Goal: Task Accomplishment & Management: Manage account settings

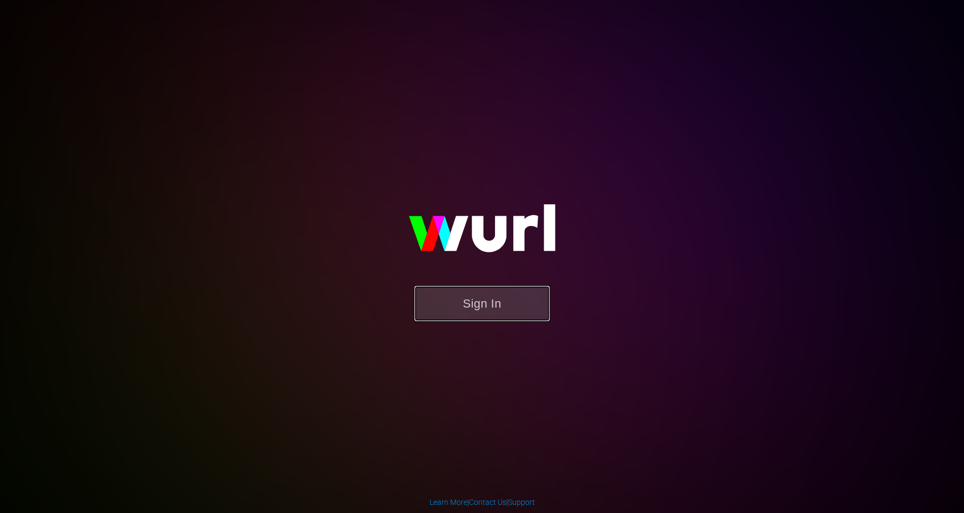
click at [479, 309] on button "Sign In" at bounding box center [482, 303] width 135 height 35
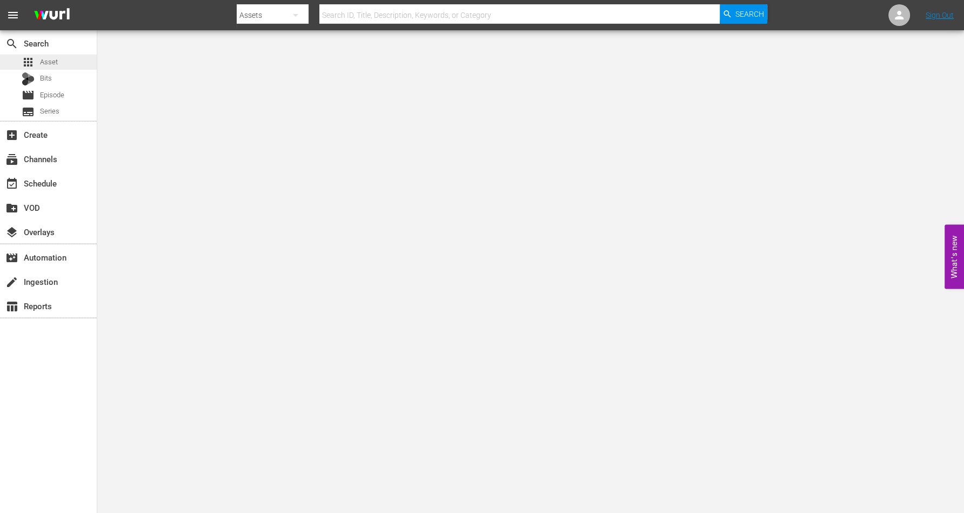
click at [49, 62] on span "Asset" at bounding box center [49, 62] width 18 height 11
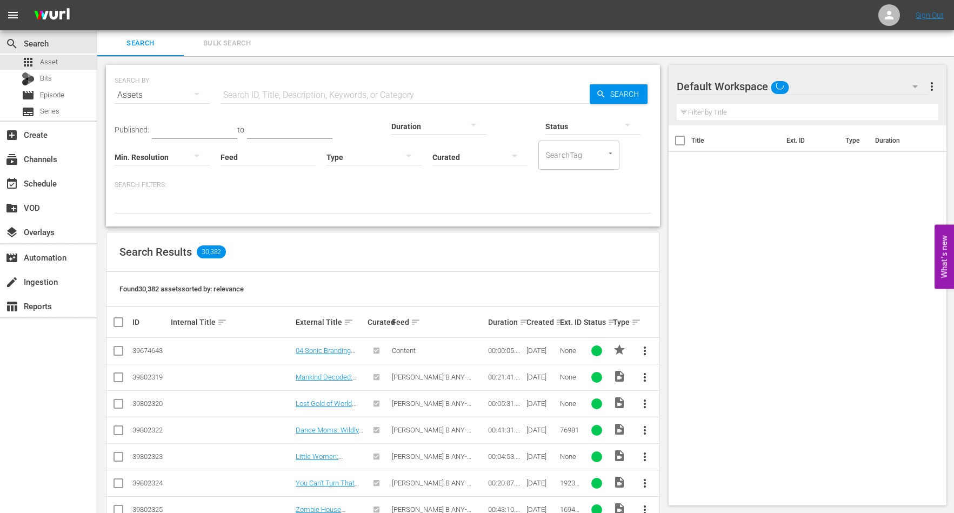
click at [189, 92] on button "button" at bounding box center [197, 94] width 26 height 26
click at [244, 94] on div "Channels Series Episodes Bits Assets" at bounding box center [477, 256] width 954 height 513
click at [238, 92] on input "text" at bounding box center [405, 95] width 369 height 26
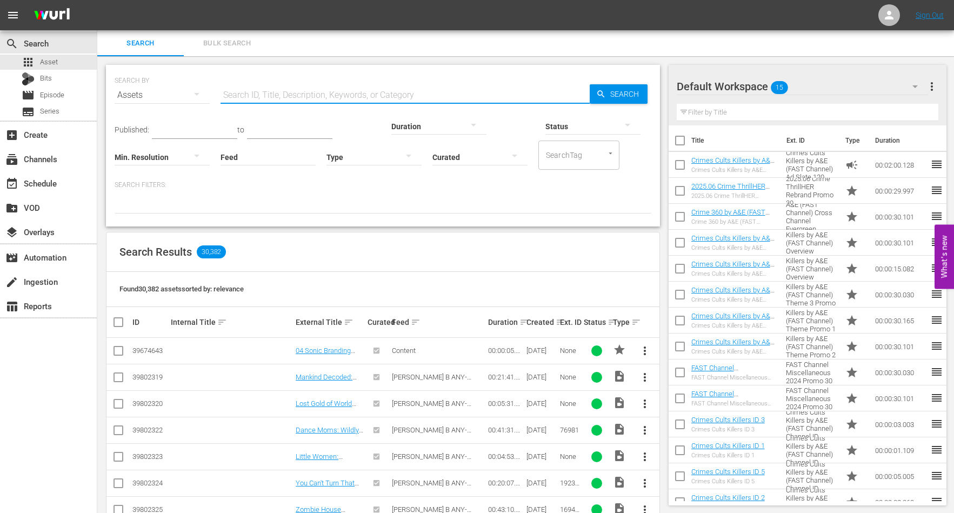
type input "Crime Cults Killers"
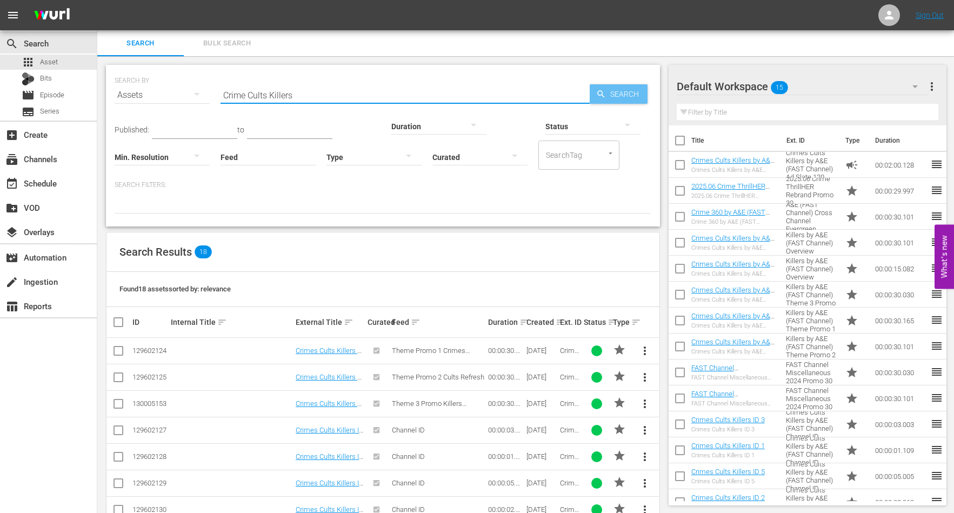
click at [619, 97] on span "Search" at bounding box center [627, 93] width 42 height 19
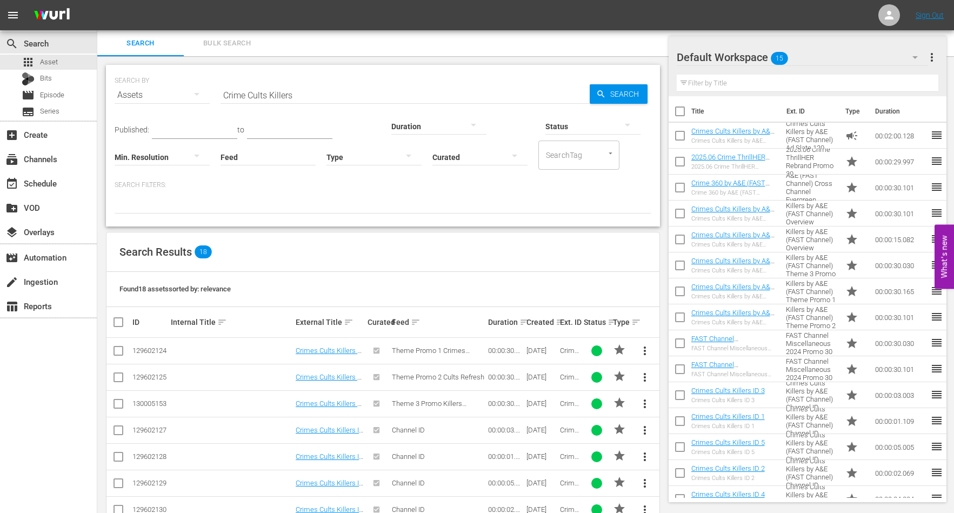
scroll to position [135, 0]
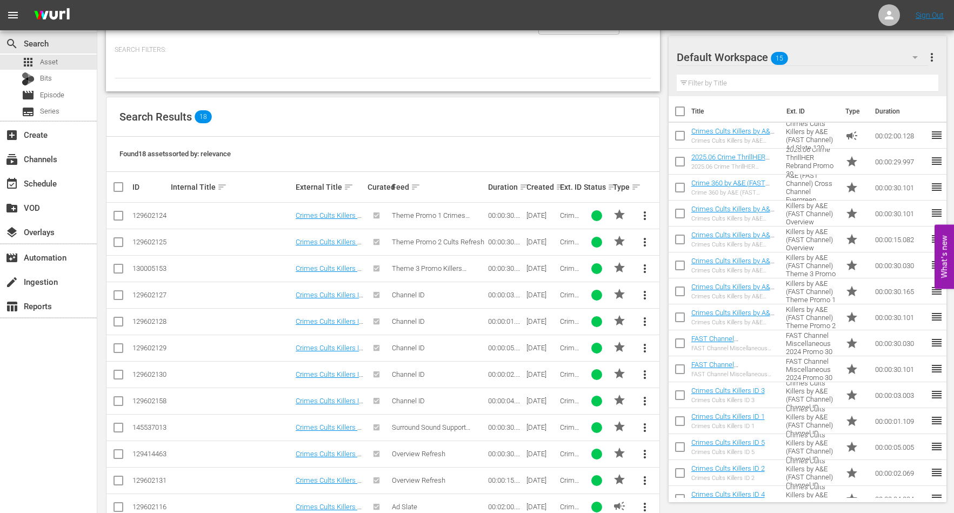
click at [118, 186] on input "checkbox" at bounding box center [123, 187] width 22 height 13
checkbox input "true"
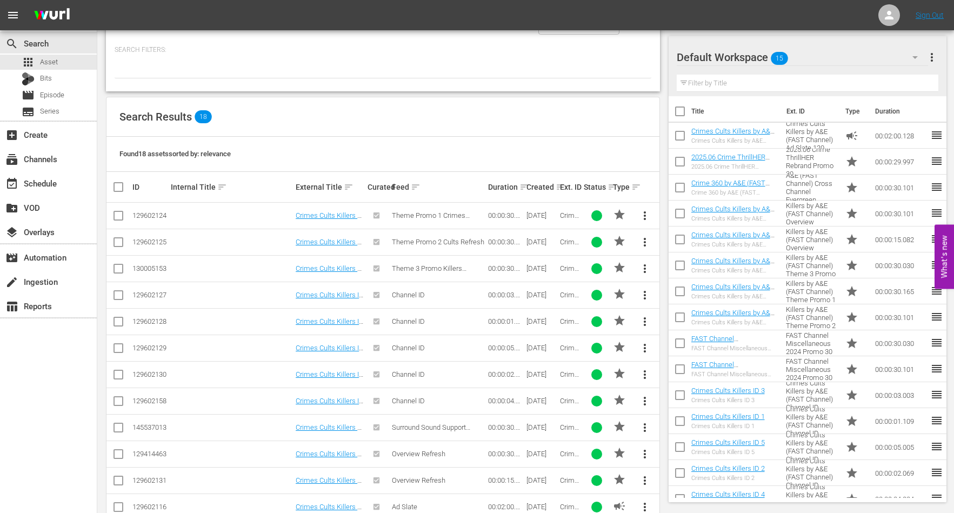
checkbox input "true"
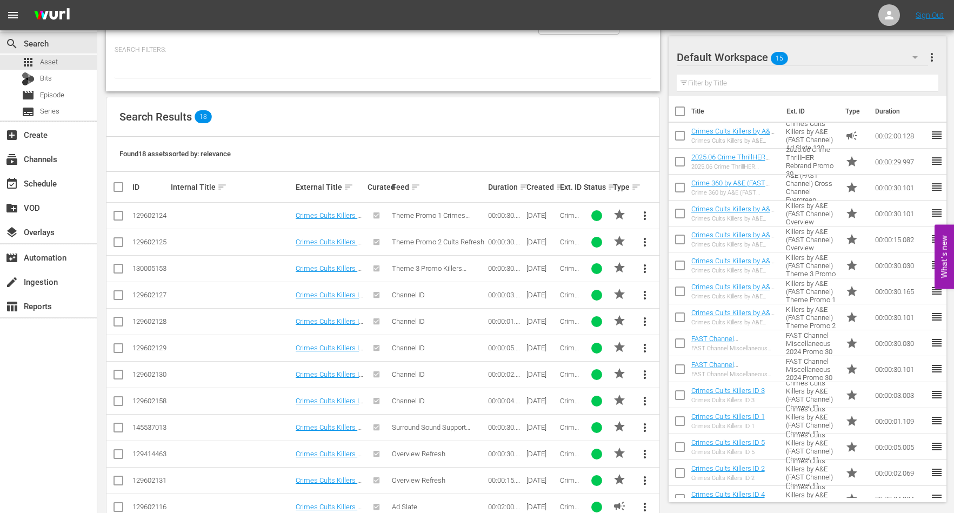
checkbox input "true"
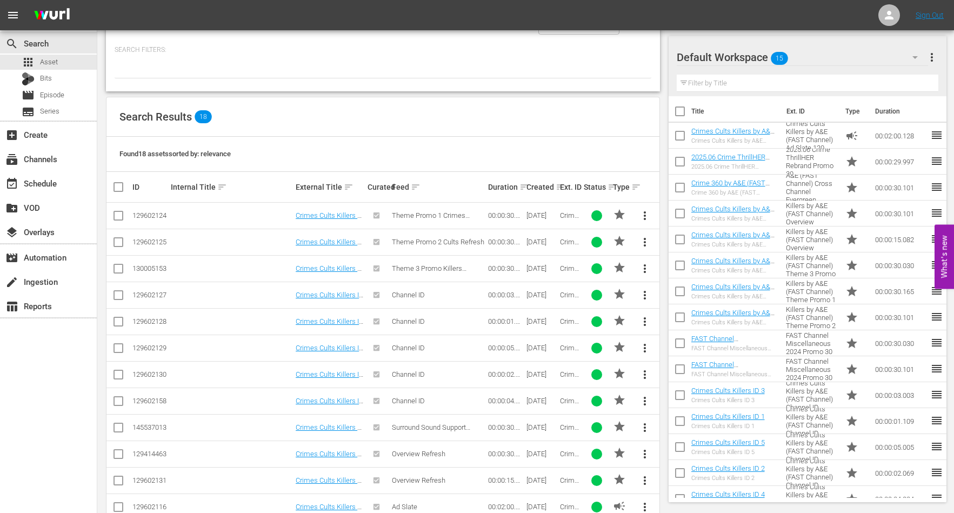
checkbox input "true"
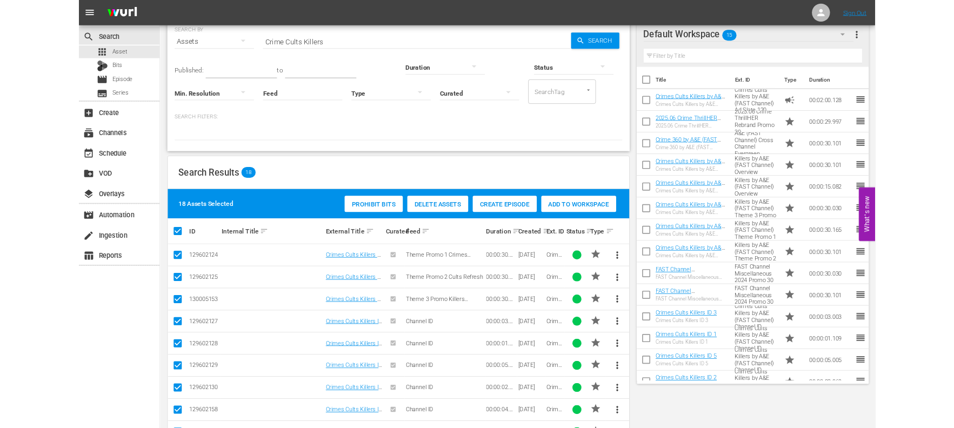
scroll to position [0, 0]
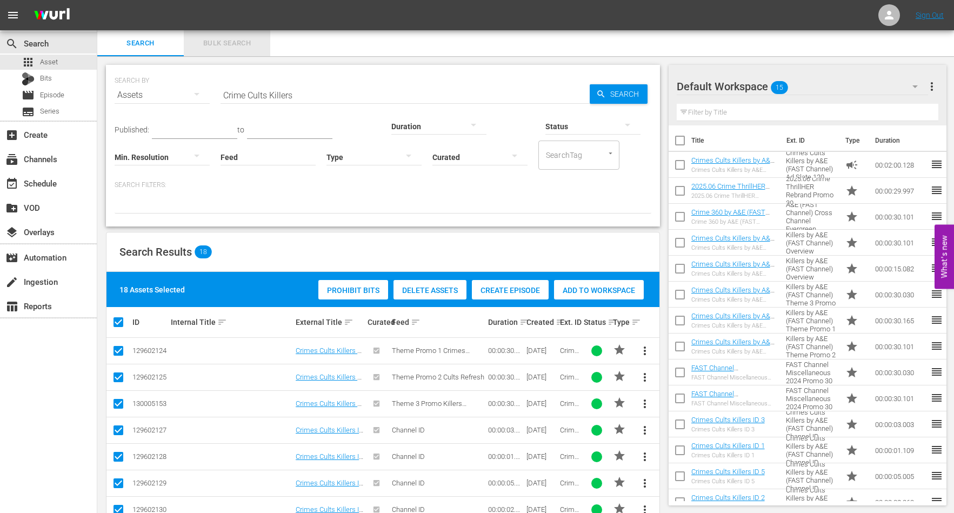
click at [207, 41] on span "Bulk Search" at bounding box center [227, 43] width 74 height 12
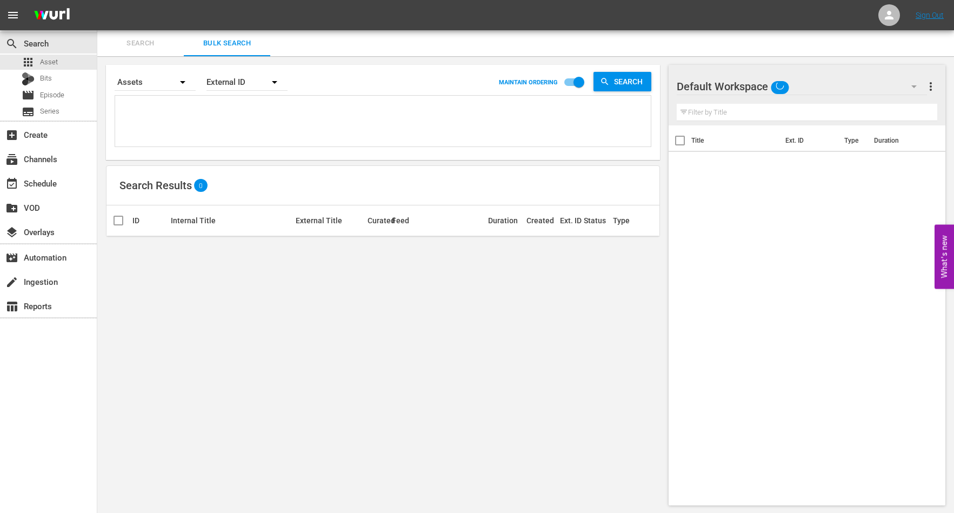
click at [216, 127] on textarea at bounding box center [384, 122] width 533 height 49
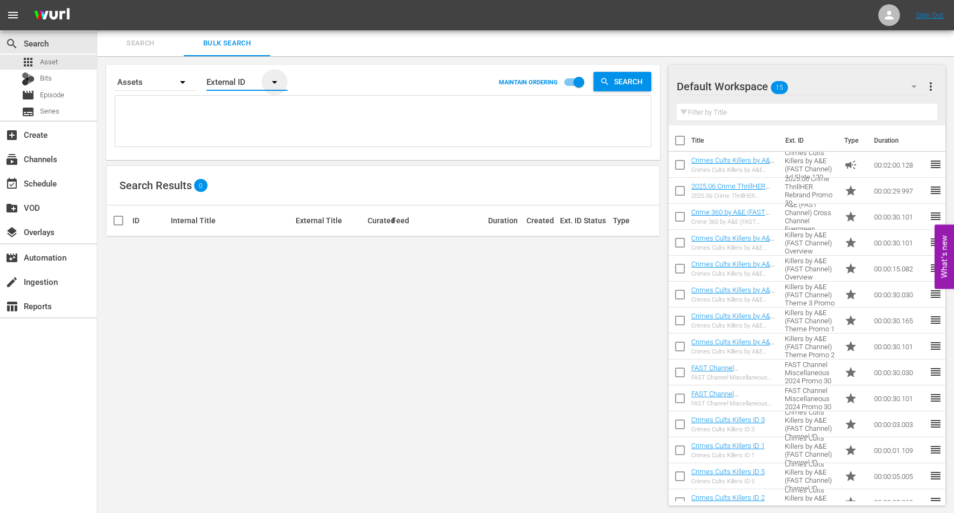
click at [273, 81] on icon "button" at bounding box center [274, 82] width 13 height 13
click at [237, 130] on div "Wurl ID" at bounding box center [240, 129] width 43 height 17
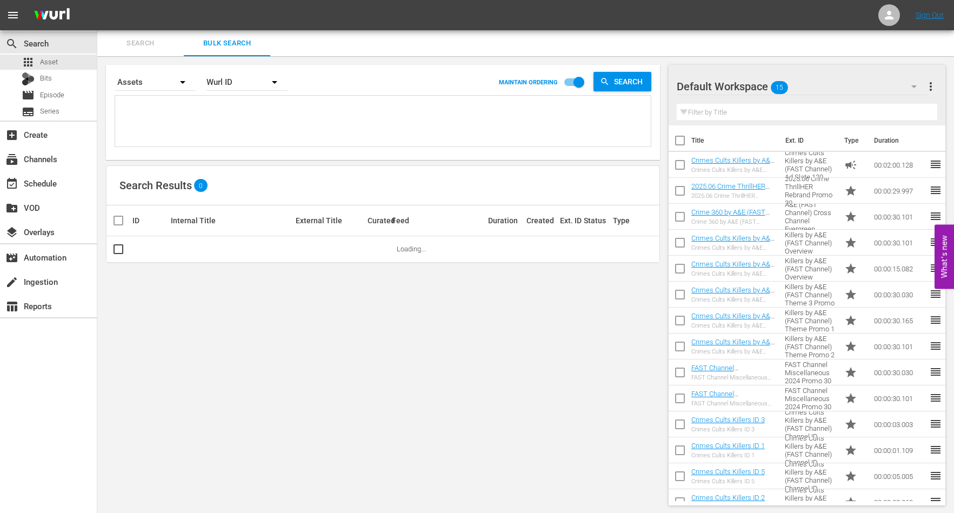
click at [221, 119] on textarea at bounding box center [384, 122] width 533 height 49
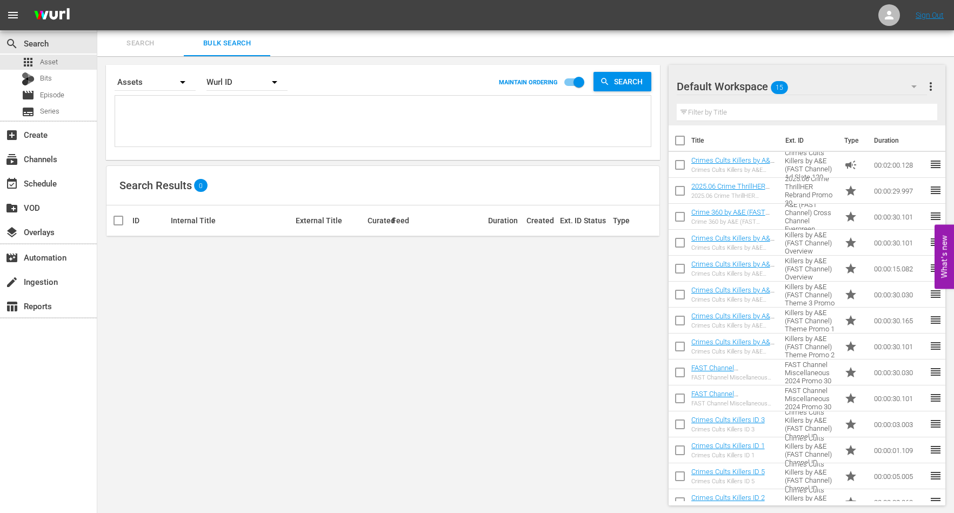
paste textarea "231440"
type textarea "231440"
click at [149, 107] on textarea at bounding box center [384, 122] width 533 height 49
paste textarea "231440"
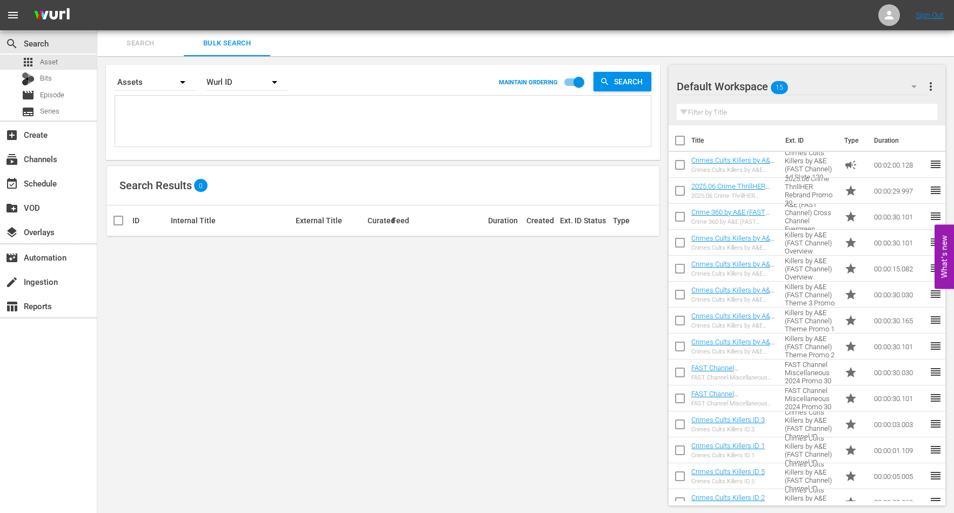
type textarea "231440"
click at [169, 129] on textarea at bounding box center [384, 122] width 533 height 49
paste textarea "231440"
type textarea "231440"
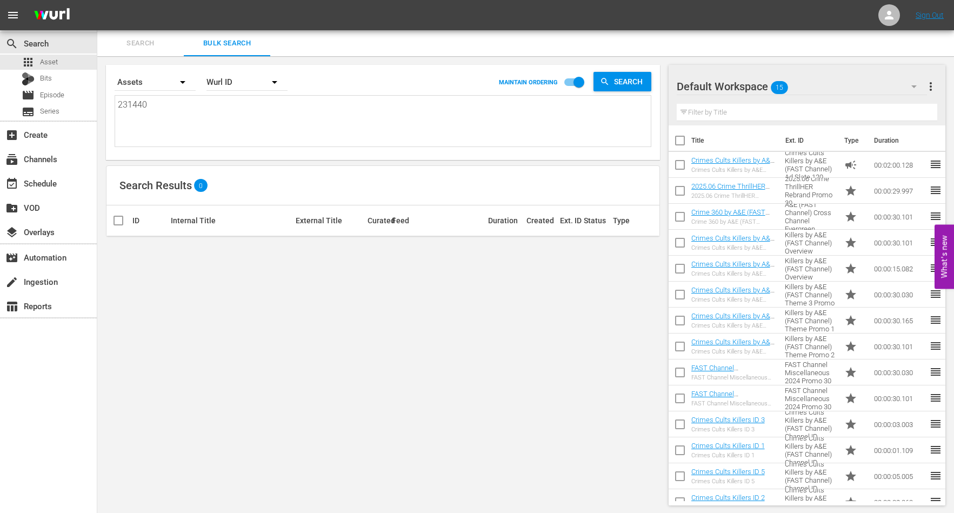
click at [169, 129] on textarea "231440" at bounding box center [384, 122] width 533 height 49
drag, startPoint x: 169, startPoint y: 129, endPoint x: 176, endPoint y: 116, distance: 14.3
click at [176, 121] on textarea "231440" at bounding box center [384, 122] width 533 height 49
type textarea "231440"
click at [916, 86] on icon "button" at bounding box center [914, 86] width 13 height 13
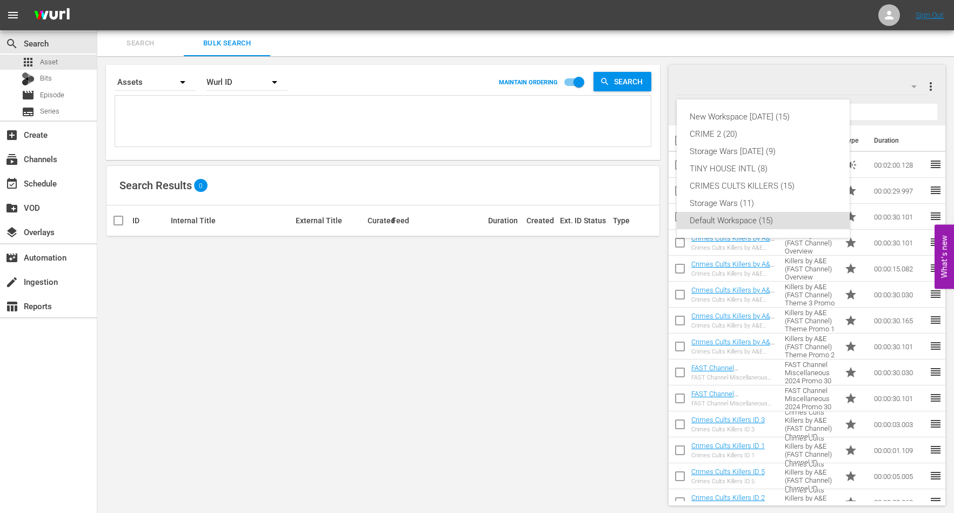
click at [857, 82] on div "New Workspace Sat Sep 20 2025 (15) CRIME 2 (20) Storage Wars Wed Aug 20 (9) TIN…" at bounding box center [477, 256] width 954 height 513
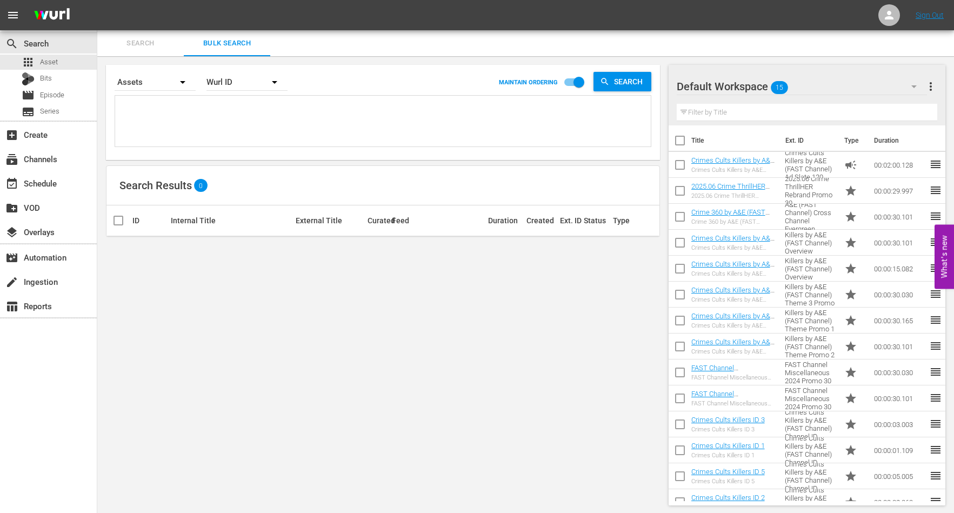
click at [911, 84] on icon "button" at bounding box center [914, 86] width 13 height 13
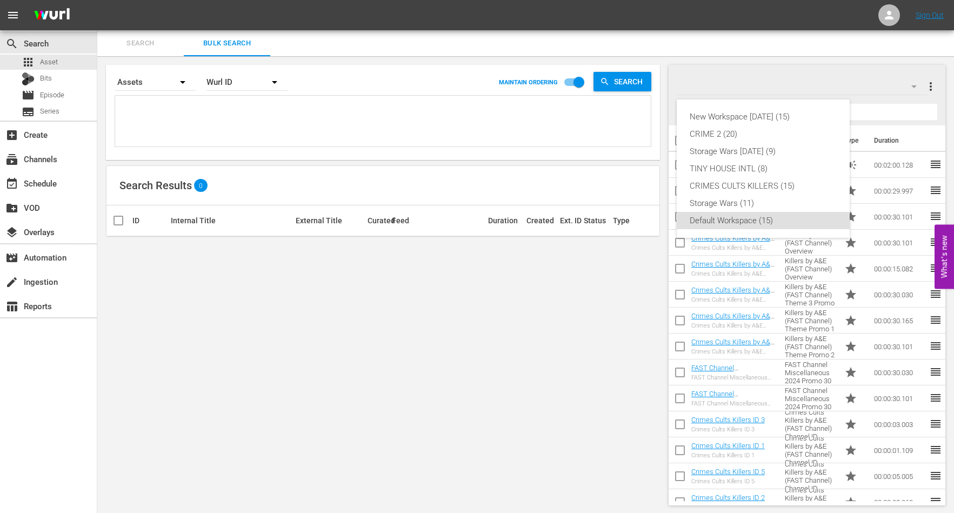
click at [809, 92] on div "New Workspace Sat Sep 20 2025 (15) CRIME 2 (20) Storage Wars Wed Aug 20 (9) TIN…" at bounding box center [477, 256] width 954 height 513
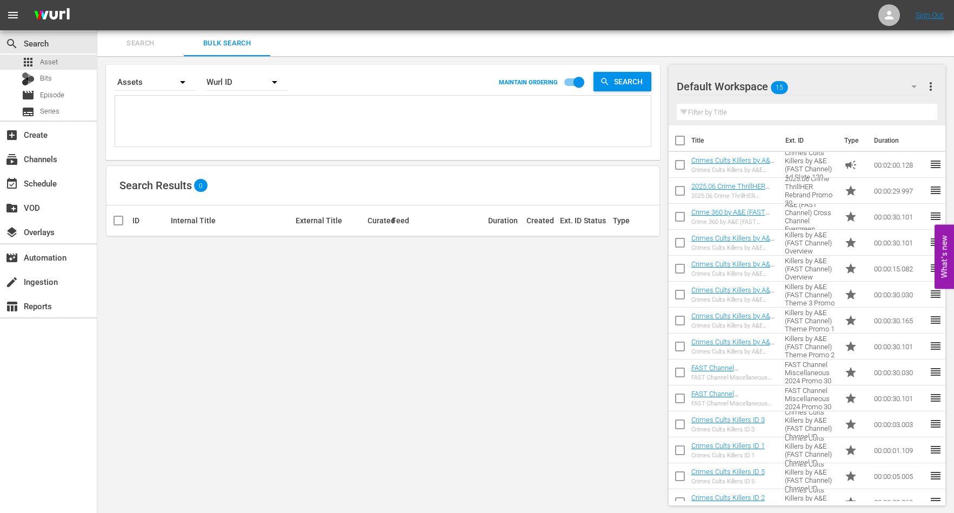
click at [787, 118] on input "text" at bounding box center [807, 112] width 261 height 17
click at [276, 82] on icon "button" at bounding box center [274, 82] width 5 height 3
click at [276, 82] on div "External ID Wurl ID Title" at bounding box center [477, 256] width 954 height 513
click at [142, 49] on span "Search" at bounding box center [141, 43] width 74 height 12
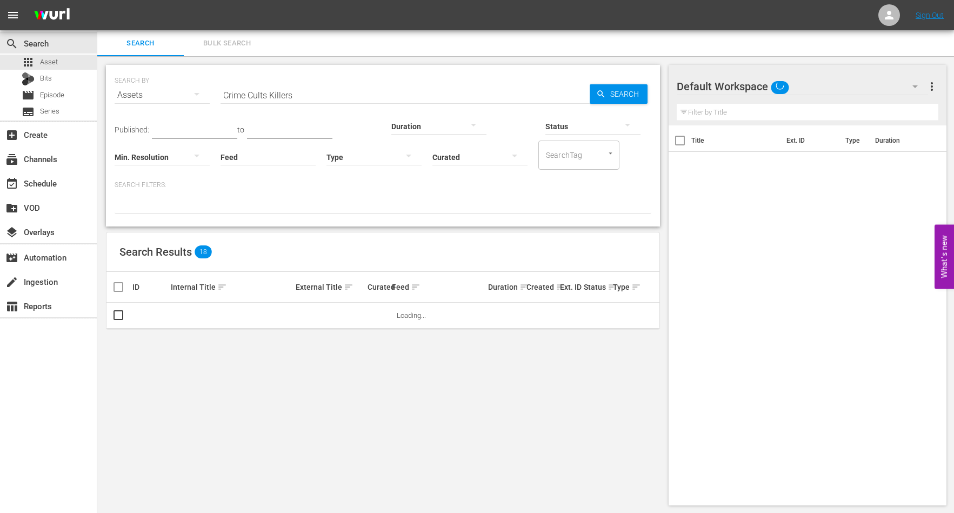
click at [406, 152] on icon "button" at bounding box center [408, 155] width 13 height 13
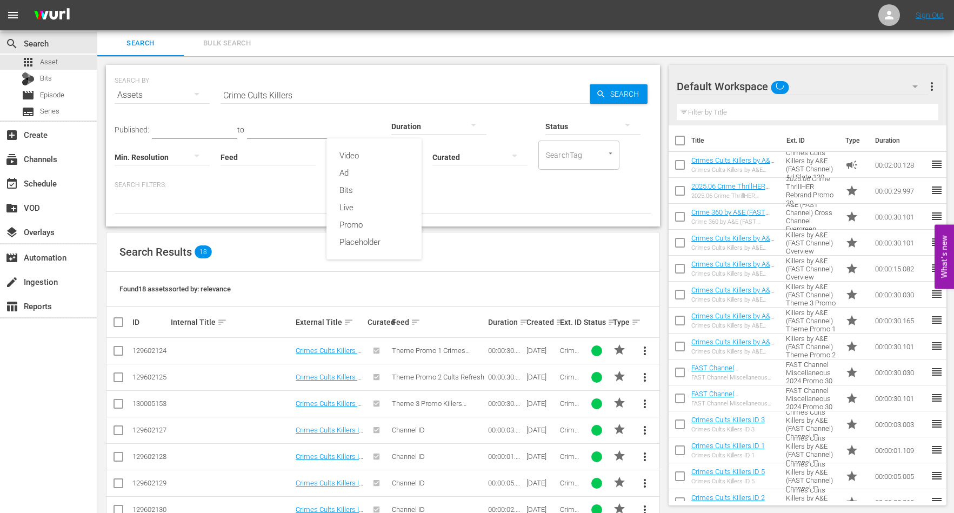
click at [462, 204] on div "Video Ad Bits Live Promo Placeholder" at bounding box center [477, 256] width 954 height 513
click at [468, 125] on icon "button" at bounding box center [473, 124] width 13 height 13
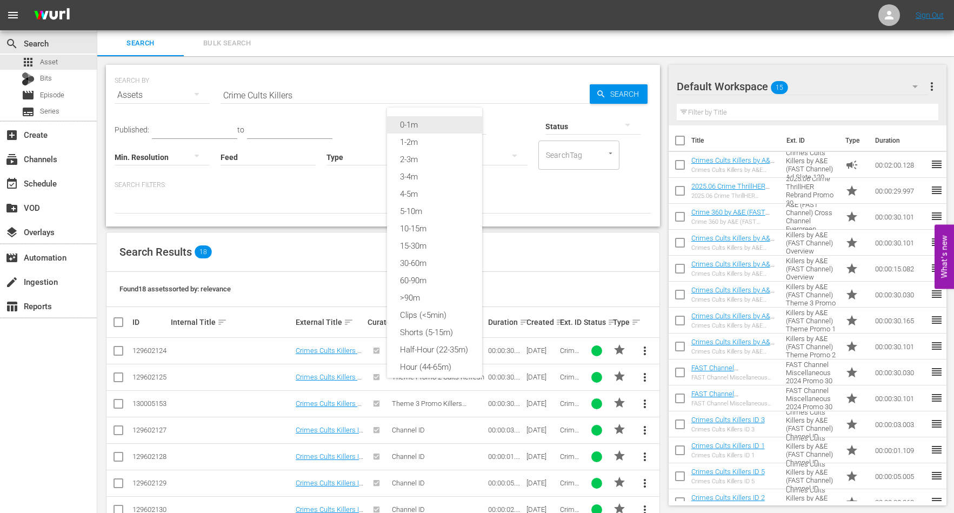
click at [438, 125] on div "0-1m" at bounding box center [434, 124] width 95 height 17
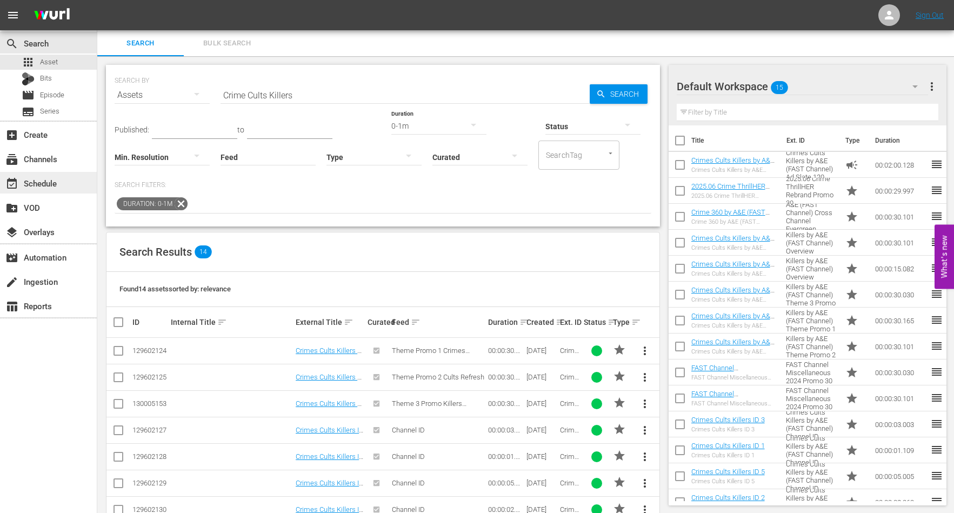
click at [38, 182] on div "event_available Schedule" at bounding box center [30, 182] width 61 height 10
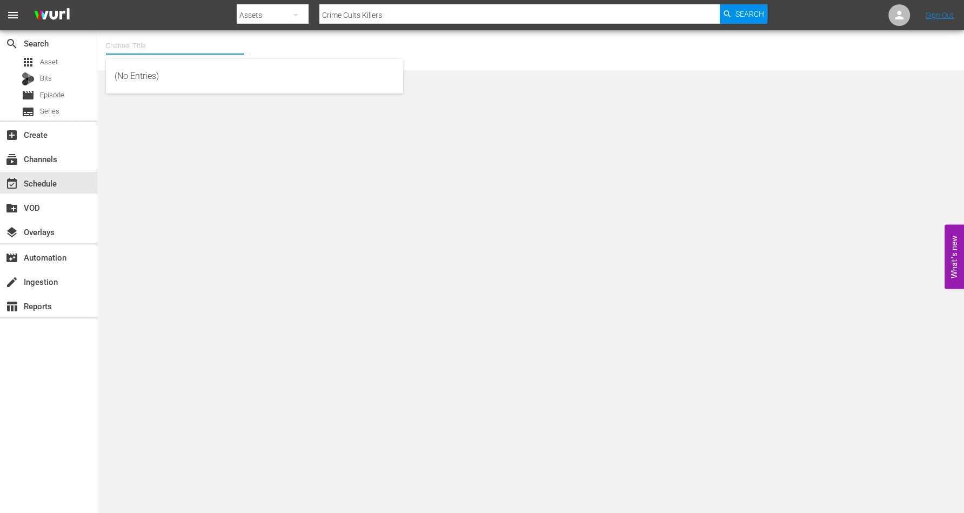
click at [130, 45] on input "text" at bounding box center [175, 46] width 138 height 26
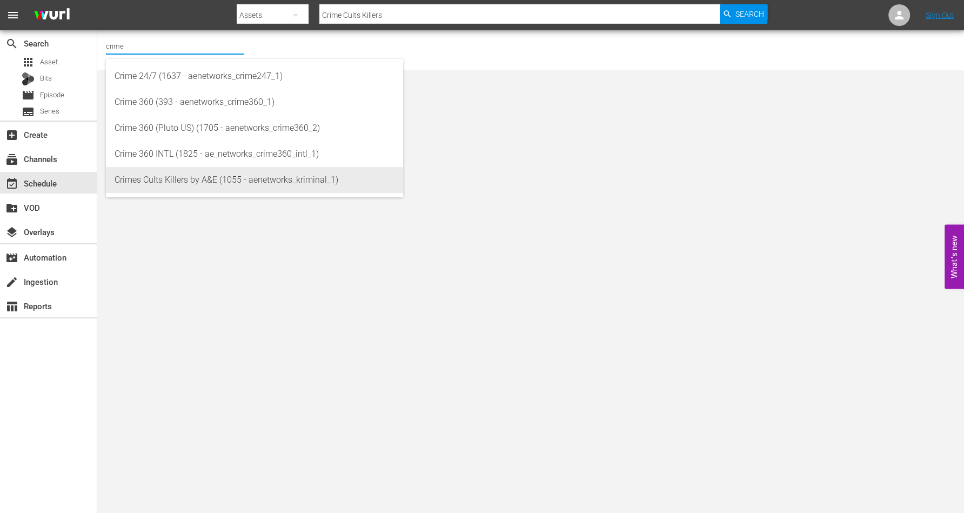
click at [162, 171] on div "Crimes Cults Killers by A&E (1055 - aenetworks_kriminal_1)" at bounding box center [255, 180] width 280 height 26
type input "Crimes Cults Killers by A&E (1055 - aenetworks_kriminal_1)"
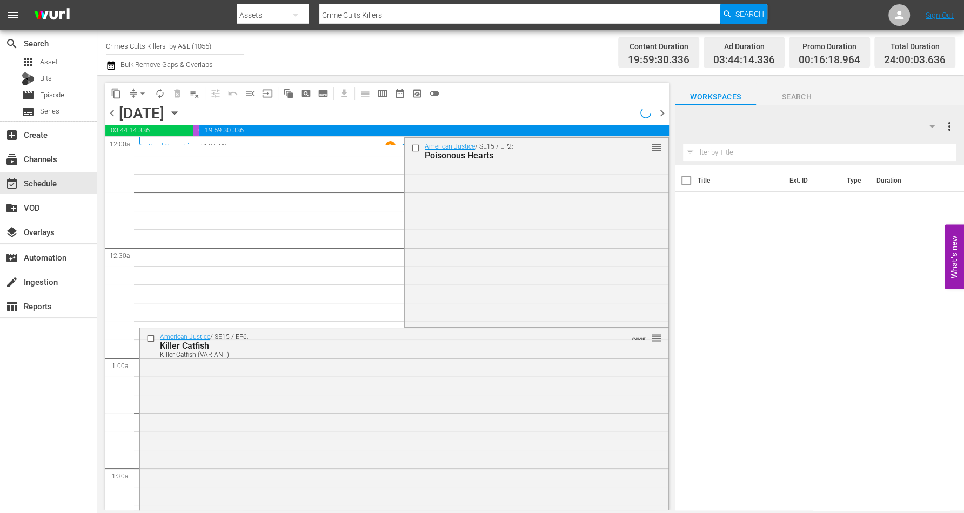
click at [935, 126] on icon "button" at bounding box center [932, 126] width 13 height 13
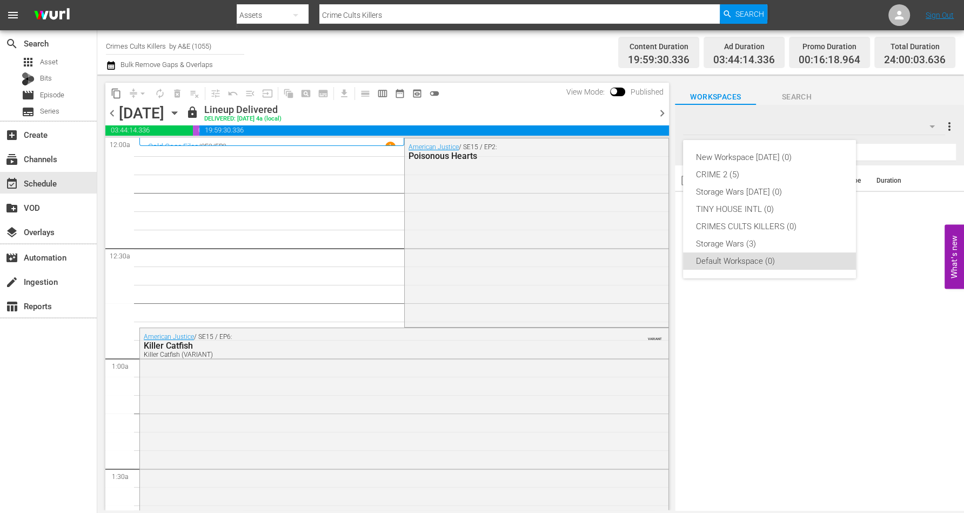
click at [44, 59] on div "New Workspace Sat Sep 20 2025 (0) CRIME 2 (5) Storage Wars Wed Aug 20 (0) TINY …" at bounding box center [482, 256] width 964 height 513
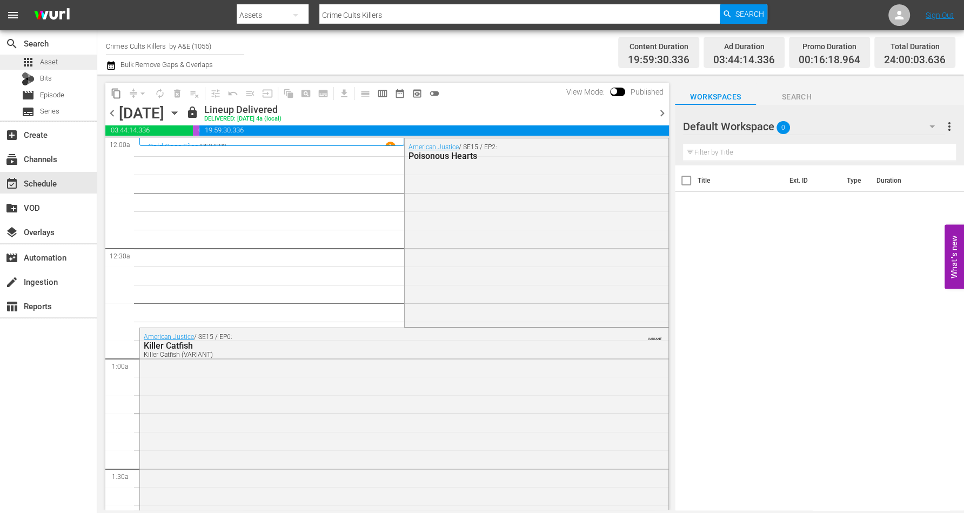
click at [45, 61] on span "Asset" at bounding box center [49, 62] width 18 height 11
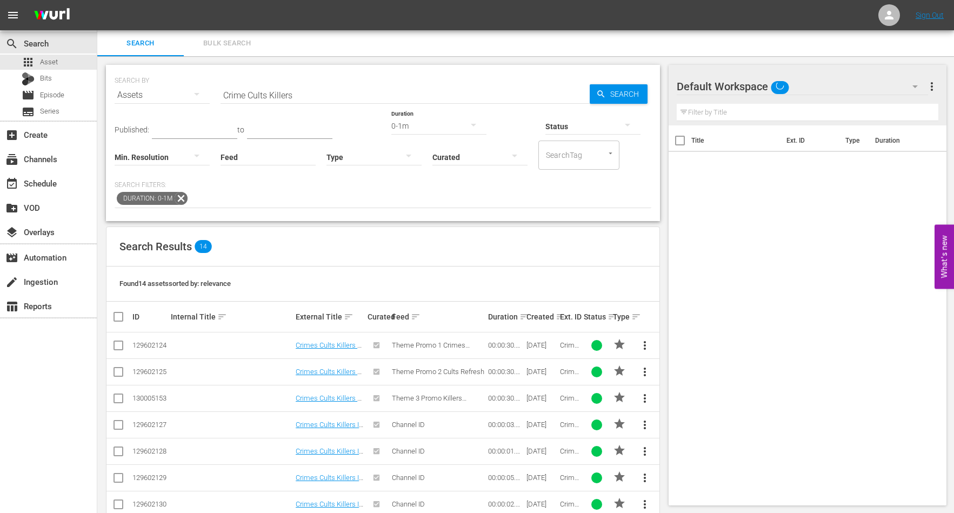
click at [216, 38] on span "Bulk Search" at bounding box center [227, 43] width 74 height 12
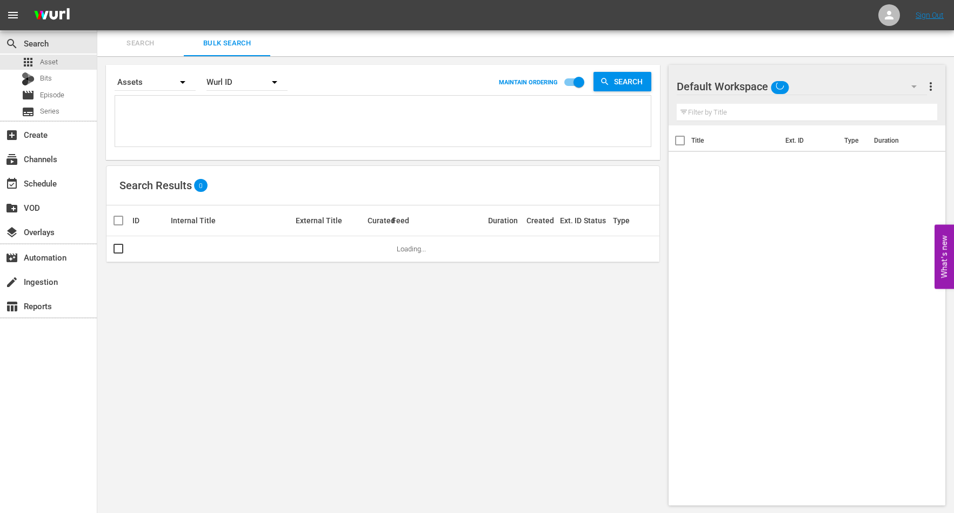
click at [168, 115] on textarea at bounding box center [384, 122] width 533 height 49
paste textarea "231440"
type textarea "231440"
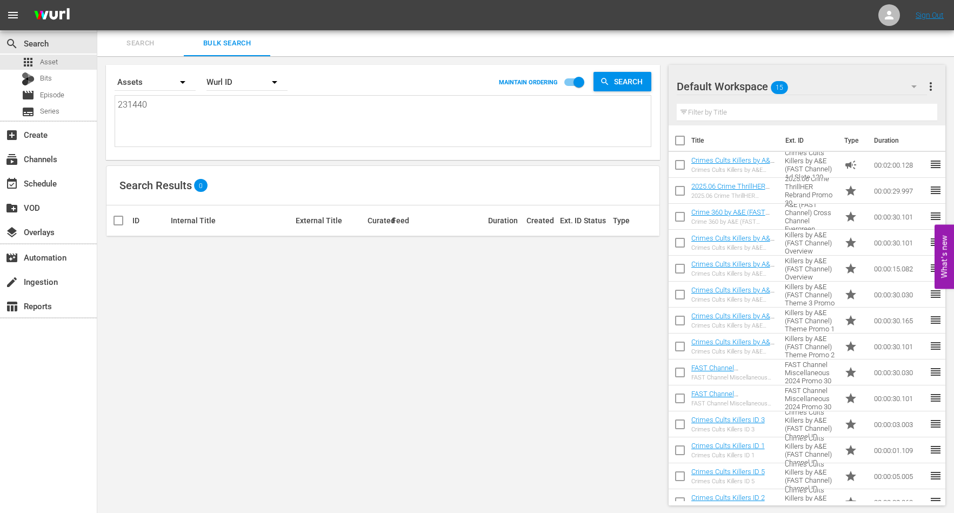
drag, startPoint x: 150, startPoint y: 102, endPoint x: 115, endPoint y: 110, distance: 36.1
click at [115, 110] on div "231440 231440" at bounding box center [383, 121] width 536 height 51
click at [149, 107] on textarea at bounding box center [384, 122] width 533 height 49
paste textarea "231440"
type textarea "231440"
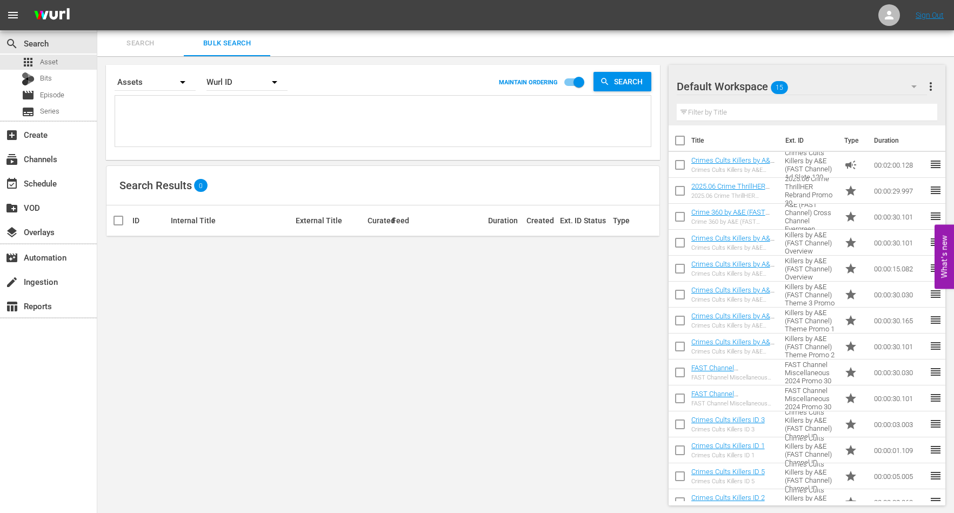
type textarea "231440"
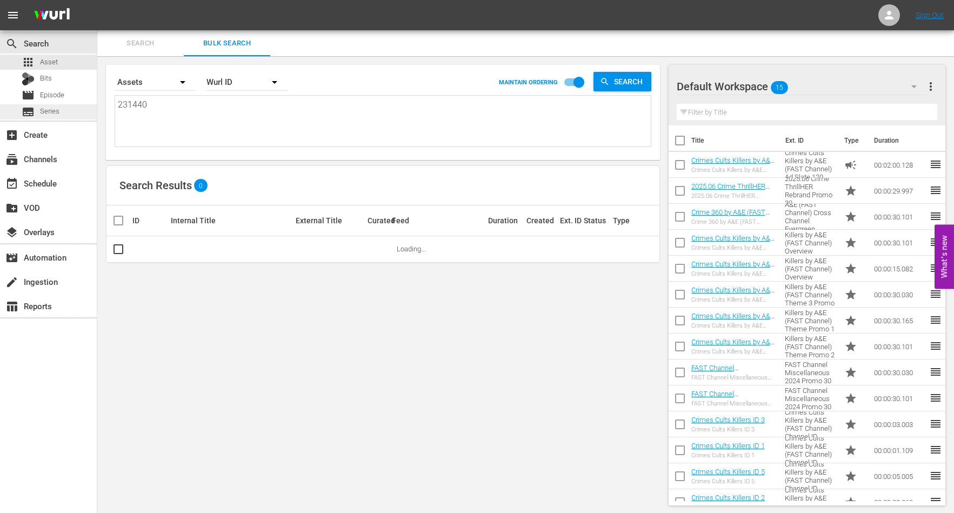
drag, startPoint x: 159, startPoint y: 103, endPoint x: 95, endPoint y: 112, distance: 65.0
click at [97, 0] on div "search Search apps Asset Bits movie Episode subtitles Series add_box Create sub…" at bounding box center [525, 0] width 857 height 0
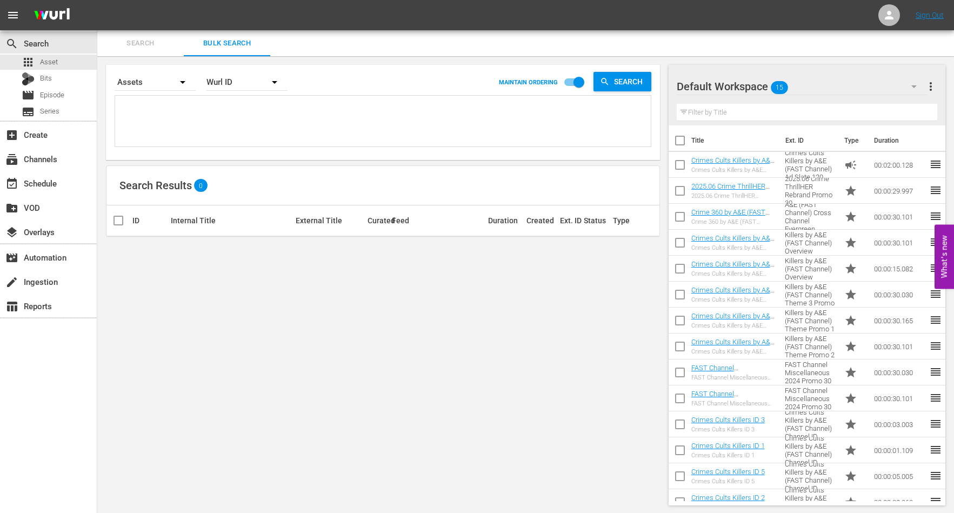
paste textarea "231440"
type textarea "231440"
drag, startPoint x: 158, startPoint y: 105, endPoint x: 30, endPoint y: 105, distance: 128.1
click at [97, 0] on div "search Search apps Asset Bits movie Episode subtitles Series add_box Create sub…" at bounding box center [525, 0] width 857 height 0
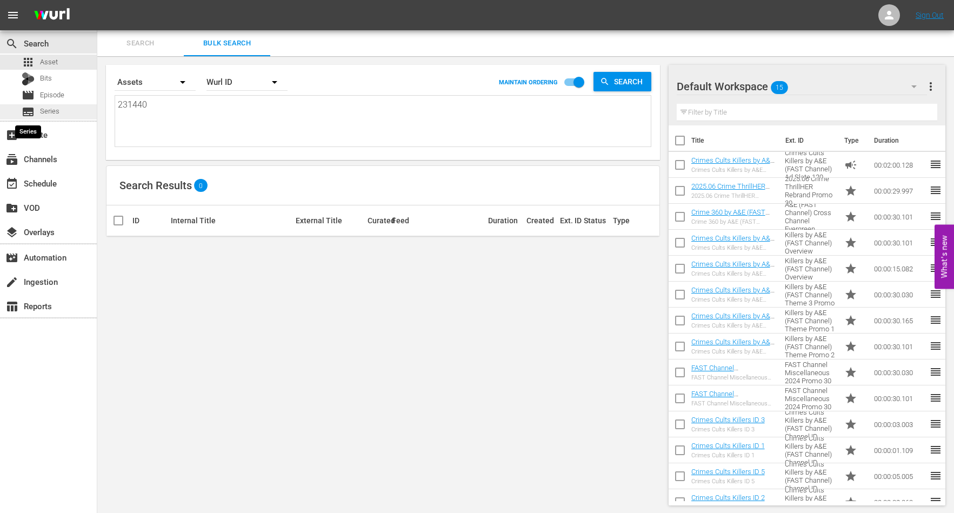
type textarea "23144"
type textarea "2314"
type textarea "231"
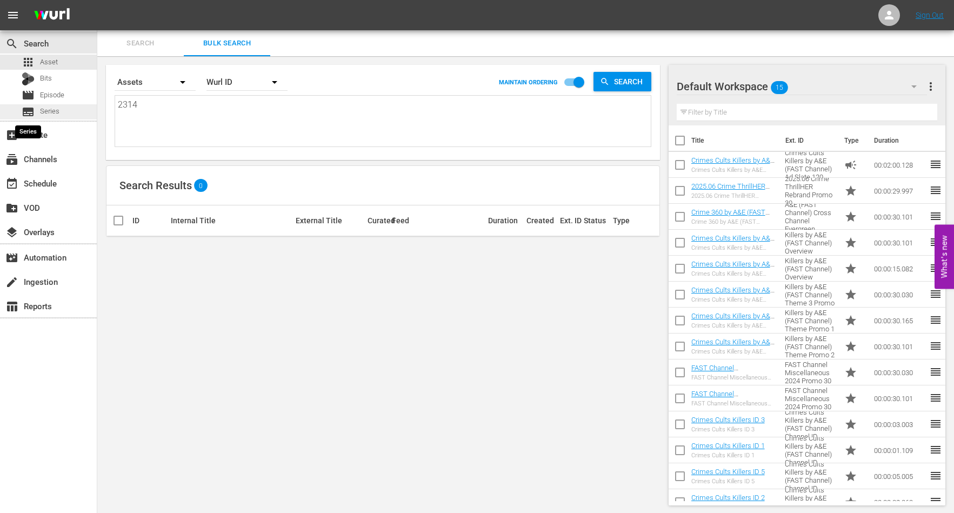
type textarea "231"
type textarea "23"
type textarea "2"
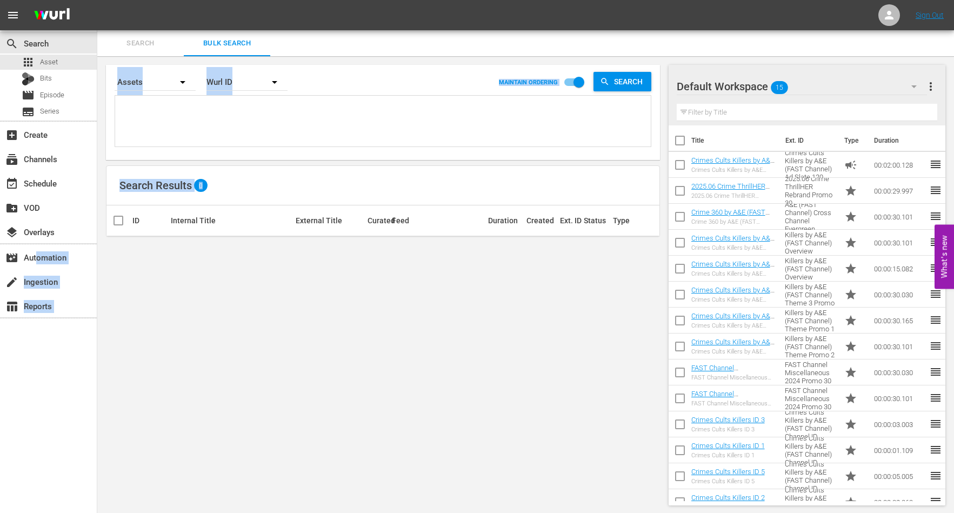
drag, startPoint x: 100, startPoint y: 330, endPoint x: 229, endPoint y: 224, distance: 166.3
click at [262, 0] on div "search Search apps Asset Bits movie Episode subtitles Series add_box Create sub…" at bounding box center [525, 0] width 857 height 0
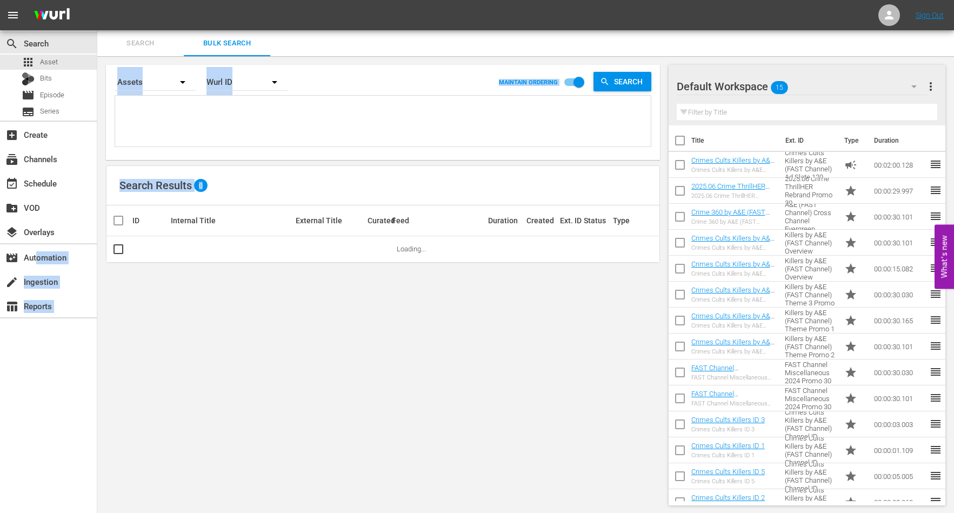
click at [159, 118] on textarea at bounding box center [384, 122] width 533 height 49
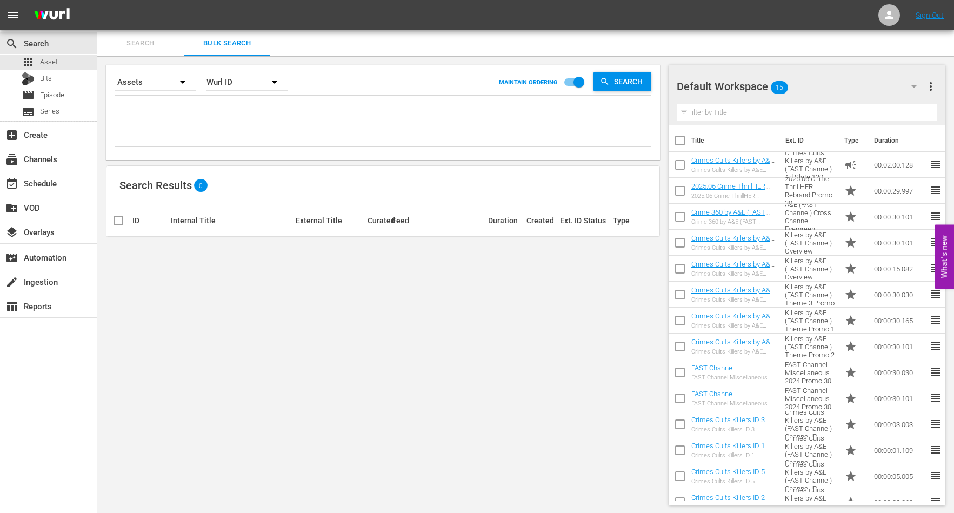
paste textarea "231440"
type textarea "231440"
drag, startPoint x: 191, startPoint y: 122, endPoint x: 119, endPoint y: 113, distance: 72.4
click at [119, 113] on textarea "231440" at bounding box center [384, 122] width 533 height 49
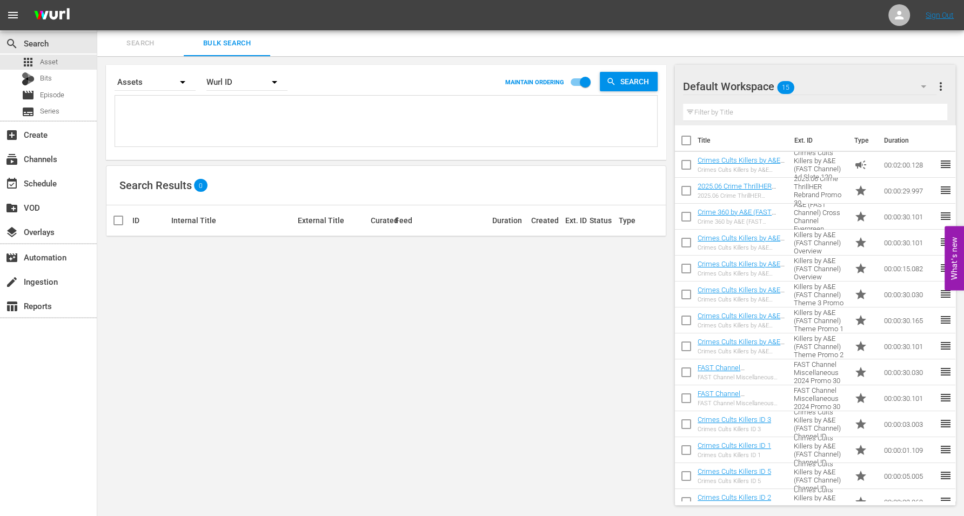
paste textarea "231440"
type textarea "231440"
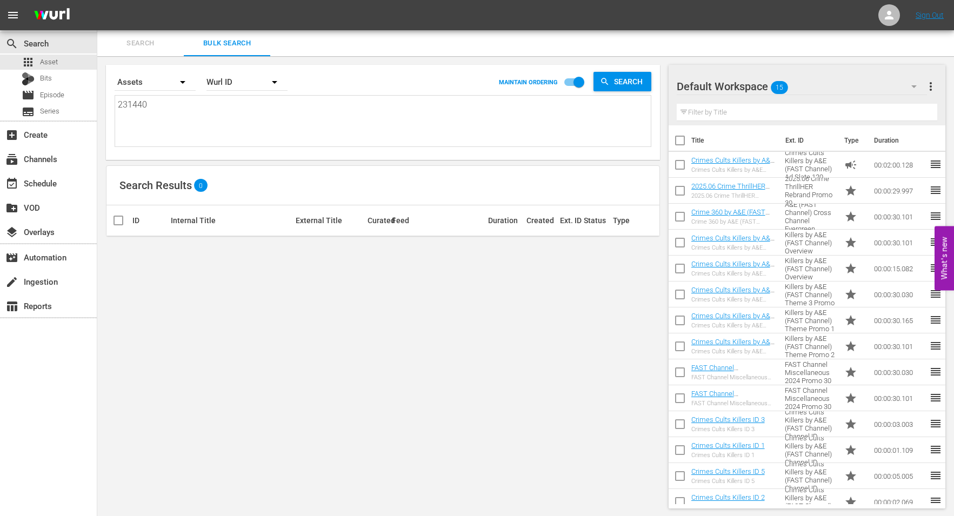
drag, startPoint x: 208, startPoint y: 126, endPoint x: 155, endPoint y: 125, distance: 52.4
click at [155, 126] on textarea "231440" at bounding box center [384, 122] width 533 height 49
drag, startPoint x: 172, startPoint y: 108, endPoint x: 115, endPoint y: 105, distance: 57.4
click at [115, 105] on div "231440 231440" at bounding box center [383, 121] width 536 height 51
type textarea "231440"
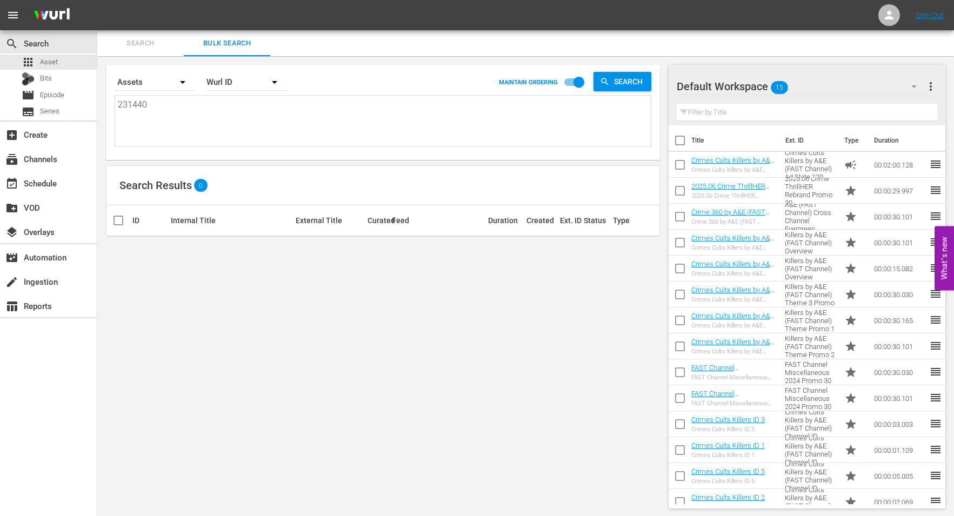
click at [184, 107] on textarea "231440" at bounding box center [384, 122] width 533 height 49
type textarea "23144"
type textarea "2314"
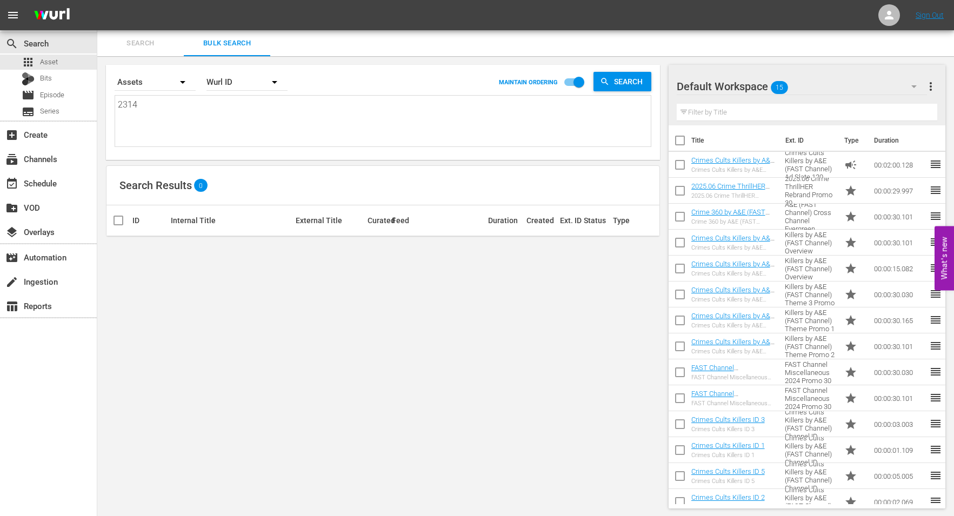
type textarea "231"
type textarea "23"
type textarea "2"
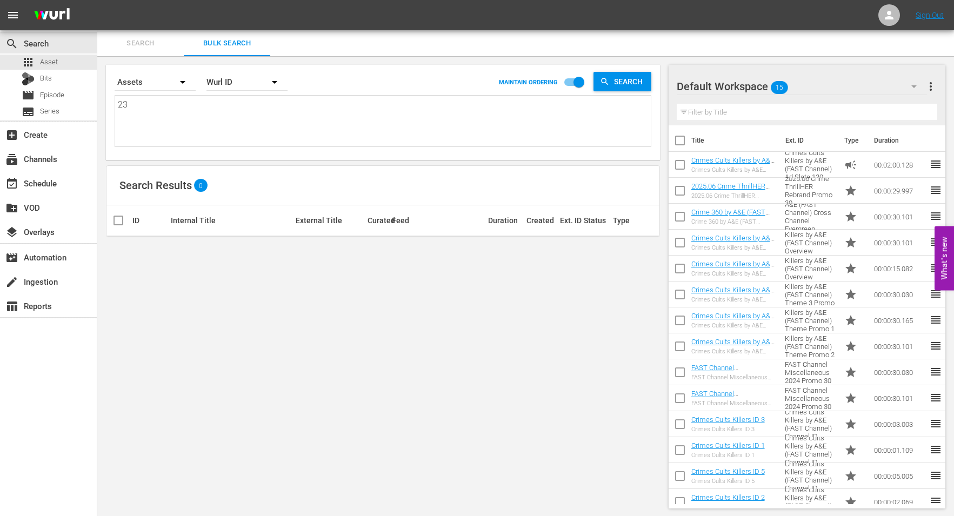
type textarea "2"
paste textarea "231440"
type textarea "231440"
drag, startPoint x: 155, startPoint y: 104, endPoint x: 67, endPoint y: 108, distance: 87.6
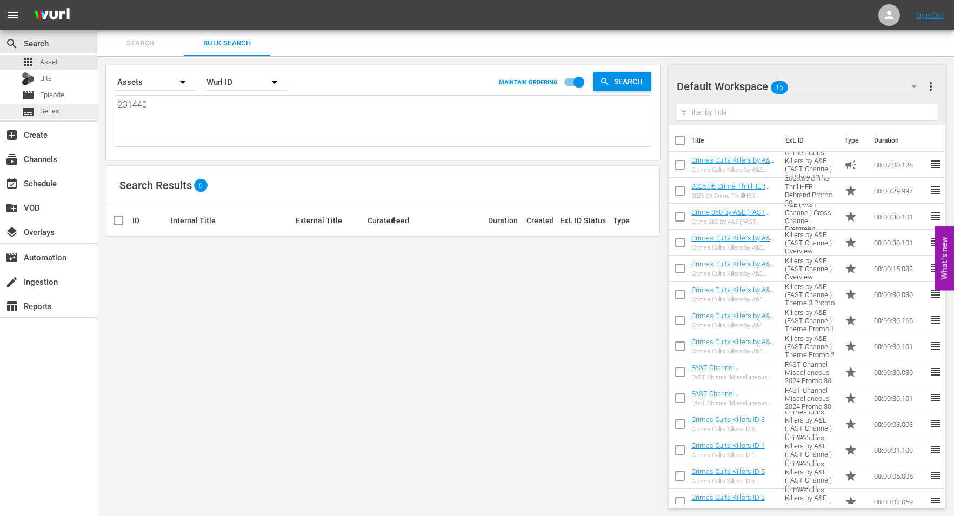
click at [97, 0] on div "search Search apps Asset Bits movie Episode subtitles Series add_box Create sub…" at bounding box center [525, 0] width 857 height 0
paste textarea
drag, startPoint x: 163, startPoint y: 104, endPoint x: 91, endPoint y: 107, distance: 72.0
click at [97, 0] on div "search Search apps Asset Bits movie Episode subtitles Series add_box Create sub…" at bounding box center [525, 0] width 857 height 0
paste textarea "231440"
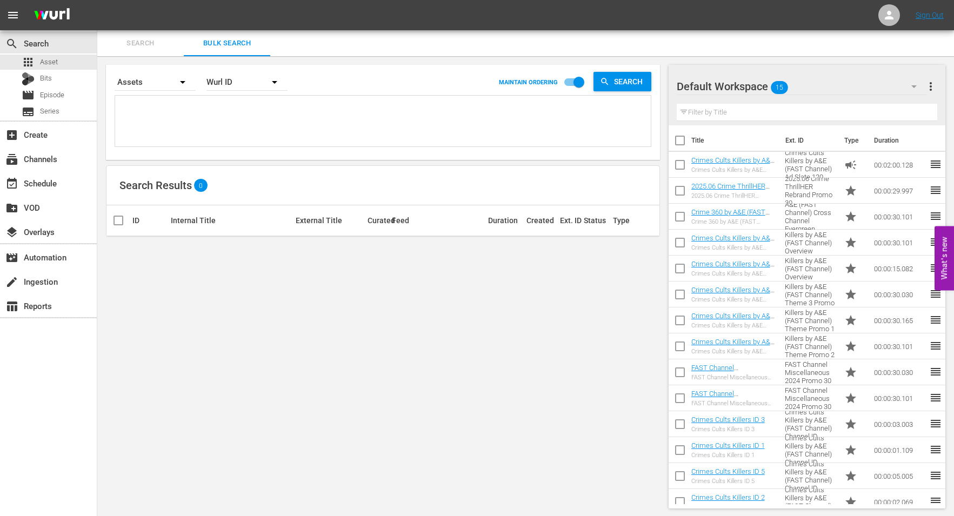
type textarea "231440"
drag, startPoint x: 163, startPoint y: 104, endPoint x: 38, endPoint y: 122, distance: 126.1
click at [97, 0] on div "search Search apps Asset Bits movie Episode subtitles Series add_box Create sub…" at bounding box center [525, 0] width 857 height 0
paste textarea "Thanks!"
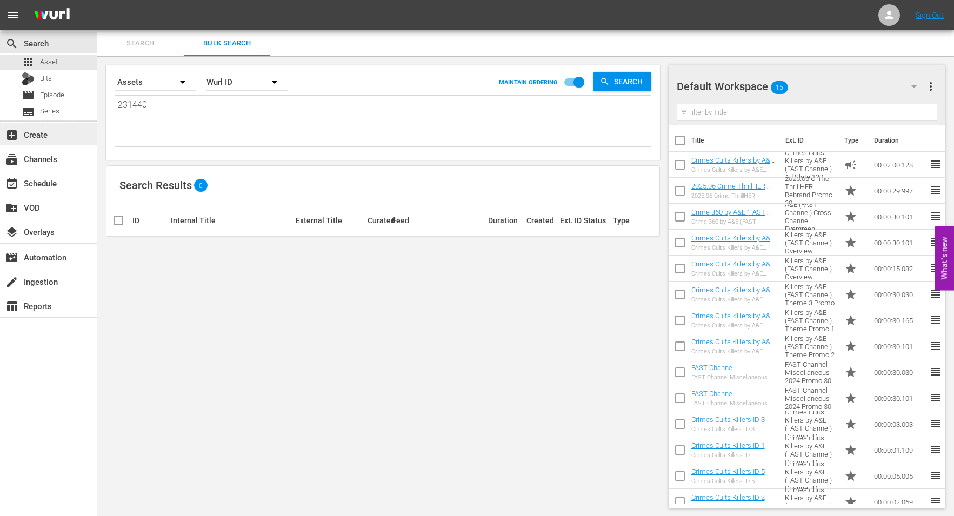
type textarea "Thanks!"
drag, startPoint x: 169, startPoint y: 106, endPoint x: 100, endPoint y: 109, distance: 69.2
click at [103, 109] on div "Search By Assets Order By Wurl ID MAINTAIN ORDERING Search Thanks! Thanks! Sear…" at bounding box center [382, 286] width 571 height 461
paste textarea "Thanks!"
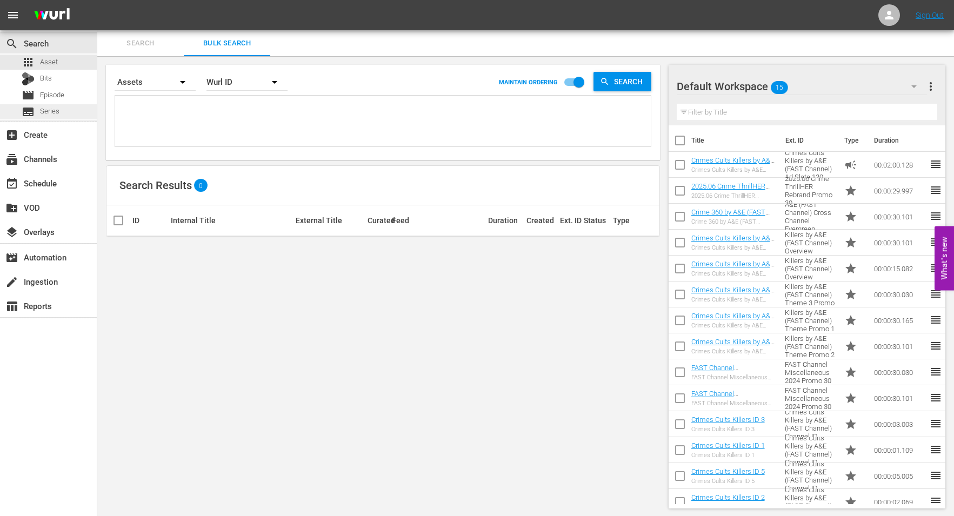
type textarea "Thanks!"
type textarea "Thanks"
type textarea "Thank"
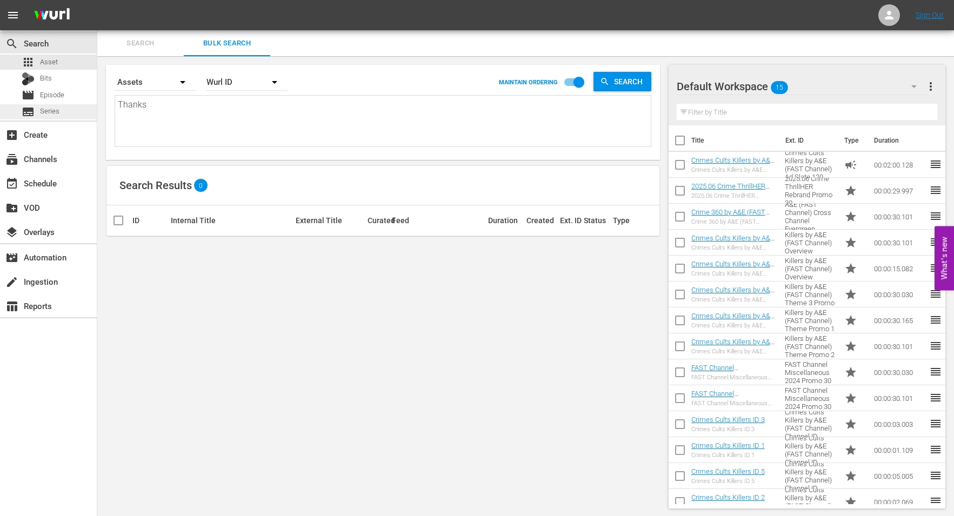
type textarea "Thank"
type textarea "Than"
type textarea "Tha"
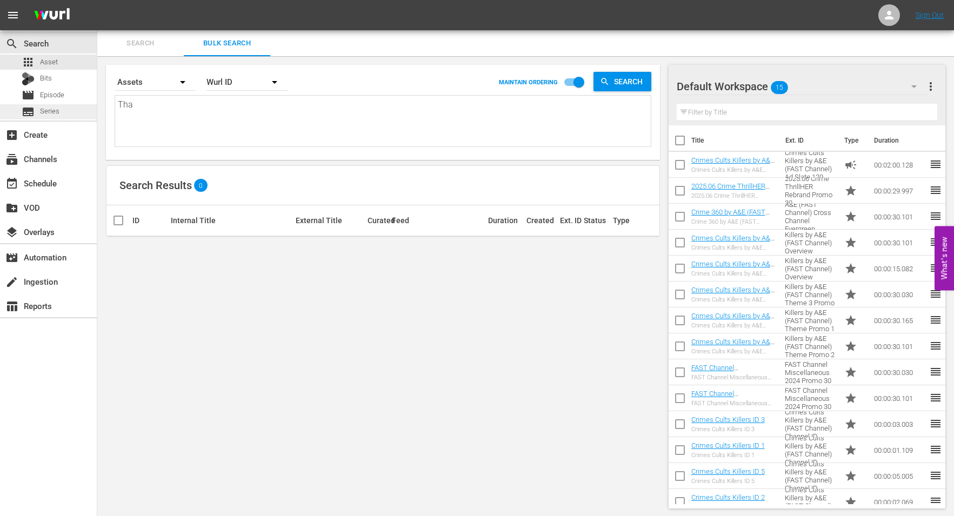
type textarea "Th"
type textarea "T"
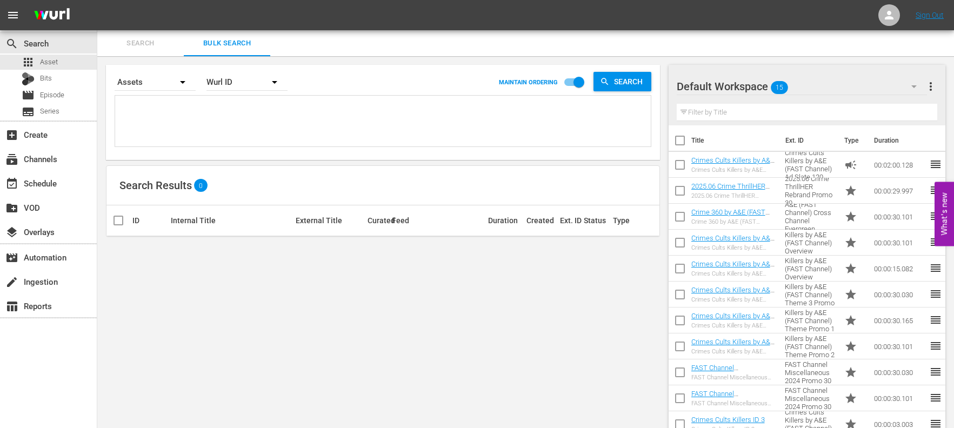
click at [175, 112] on textarea at bounding box center [384, 122] width 533 height 49
paste textarea "Thanks!"
type textarea "Thanks!"
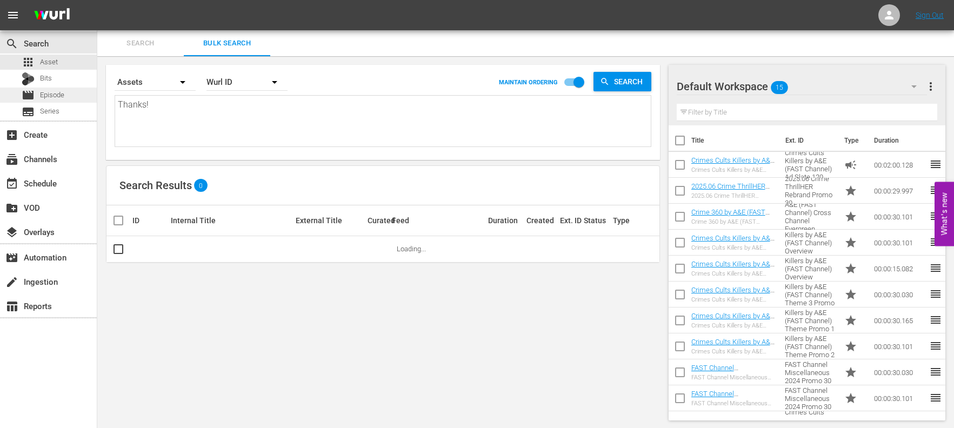
drag, startPoint x: 171, startPoint y: 102, endPoint x: 81, endPoint y: 99, distance: 89.8
click at [97, 0] on div "search Search apps Asset Bits movie Episode subtitles Series add_box Create sub…" at bounding box center [525, 0] width 857 height 0
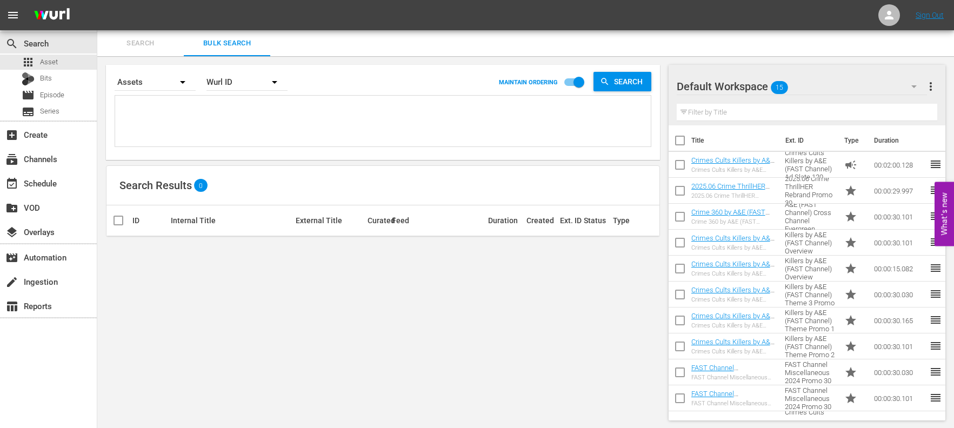
click at [229, 106] on textarea at bounding box center [384, 122] width 533 height 49
paste textarea "Thanks!"
type textarea "Thanks!"
click at [229, 104] on textarea "Thanks!" at bounding box center [384, 122] width 533 height 49
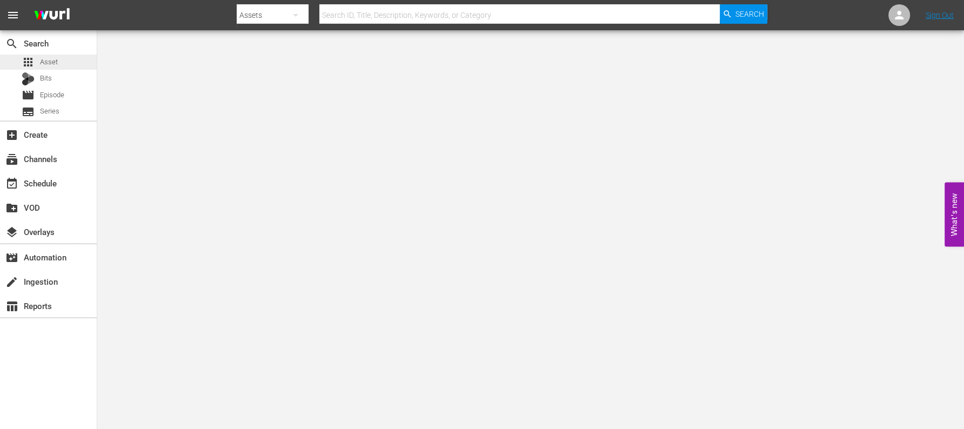
click at [44, 59] on span "Asset" at bounding box center [49, 62] width 18 height 11
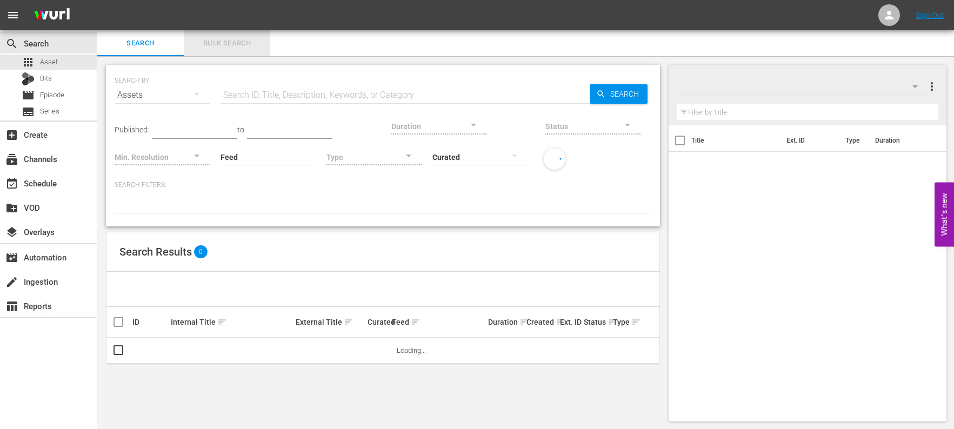
click at [222, 47] on span "Bulk Search" at bounding box center [227, 43] width 74 height 12
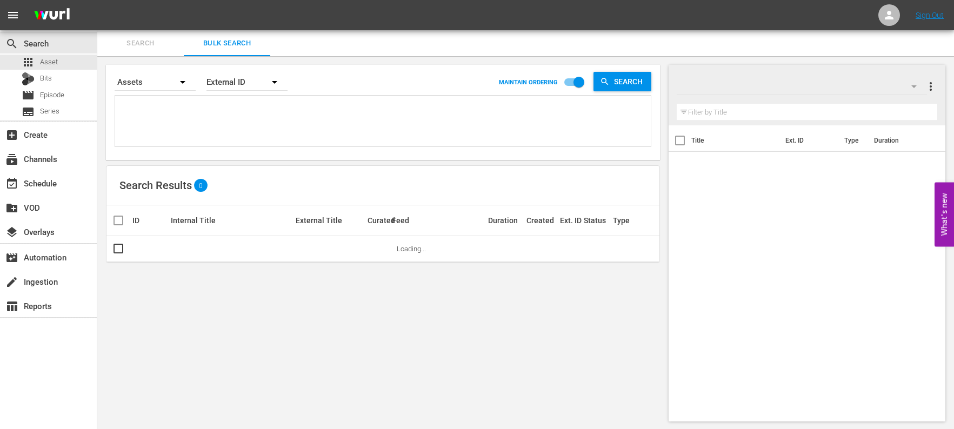
click at [157, 114] on textarea at bounding box center [384, 122] width 533 height 49
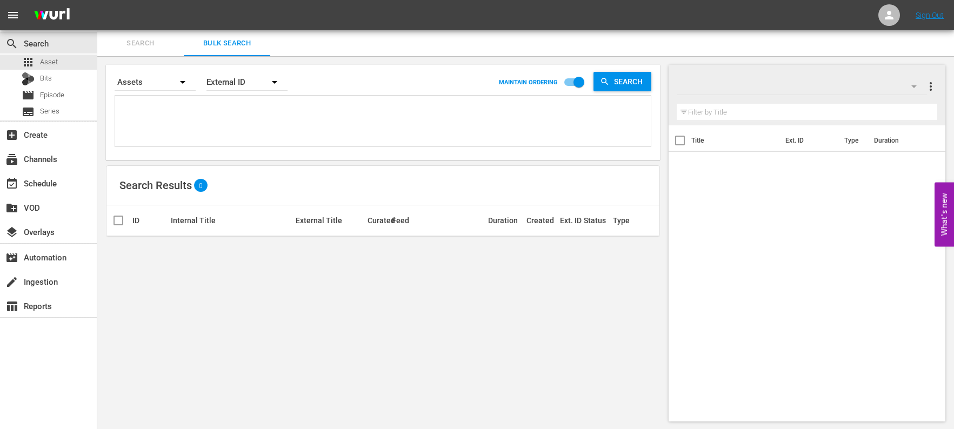
paste textarea "2025.06 Crime ThrillHER Rebrand Promo 30, Crime 360 by A&E (FAST Channel) Cross…"
type textarea "2025.06 Crime ThrillHER Rebrand Promo 30, Crime 360 by A&E (FAST Channel) Cross…"
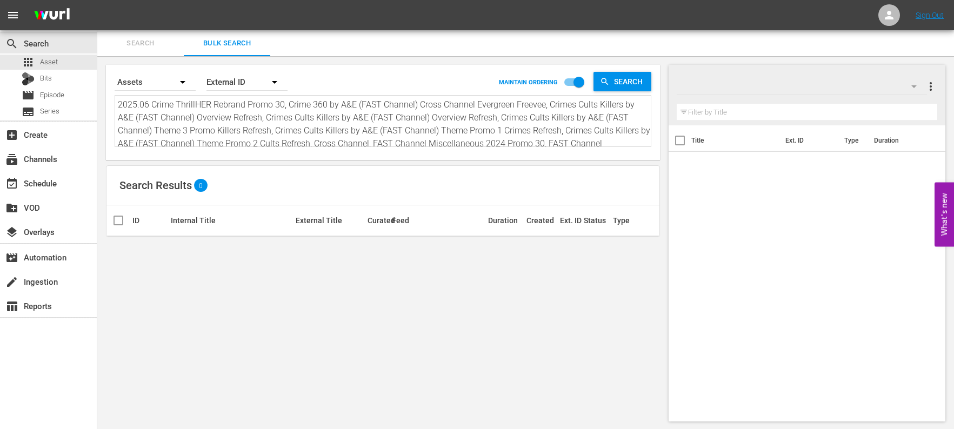
scroll to position [1, 0]
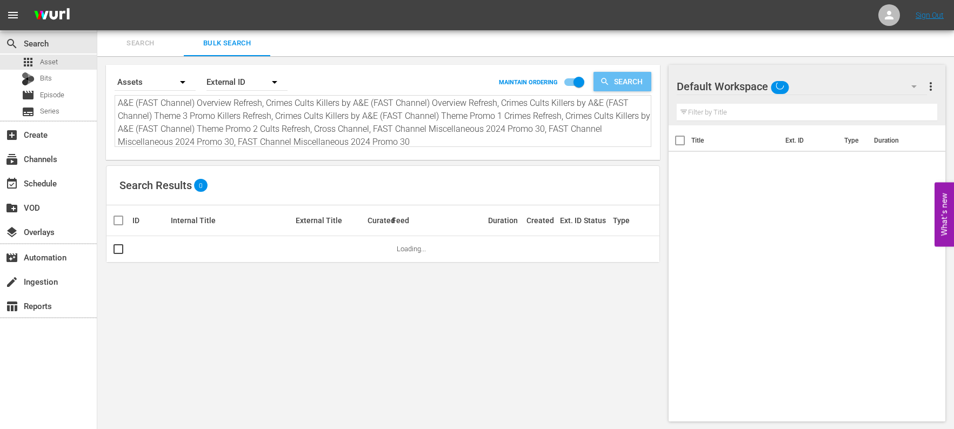
type textarea "2025.06 Crime ThrillHER Rebrand Promo 30, Crime 360 by A&E (FAST Channel) Cross…"
click at [617, 75] on span "Search" at bounding box center [631, 81] width 42 height 19
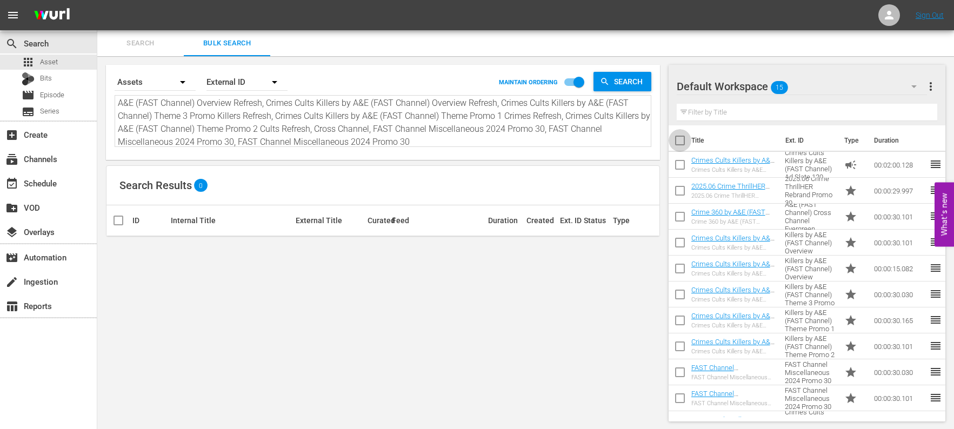
click at [680, 141] on input "checkbox" at bounding box center [680, 142] width 23 height 23
checkbox input "true"
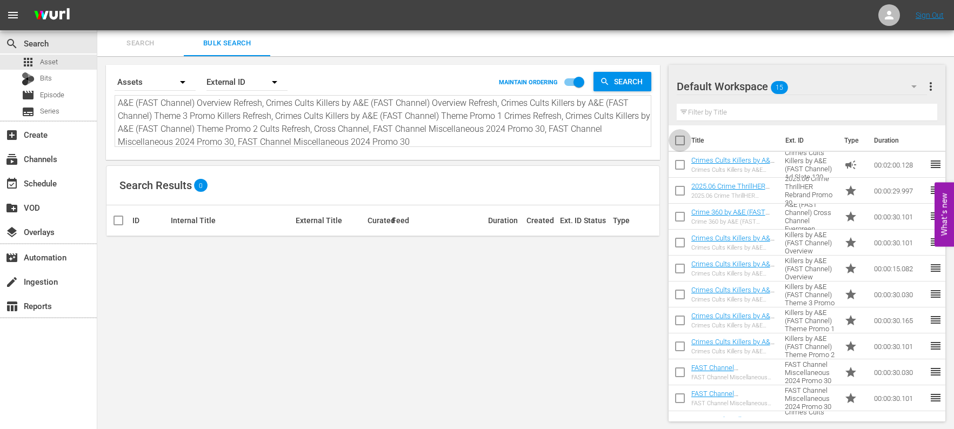
checkbox input "true"
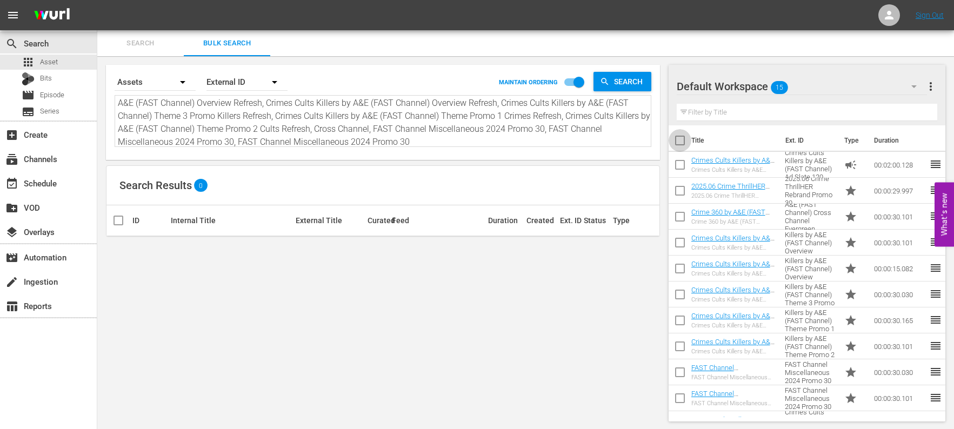
checkbox input "true"
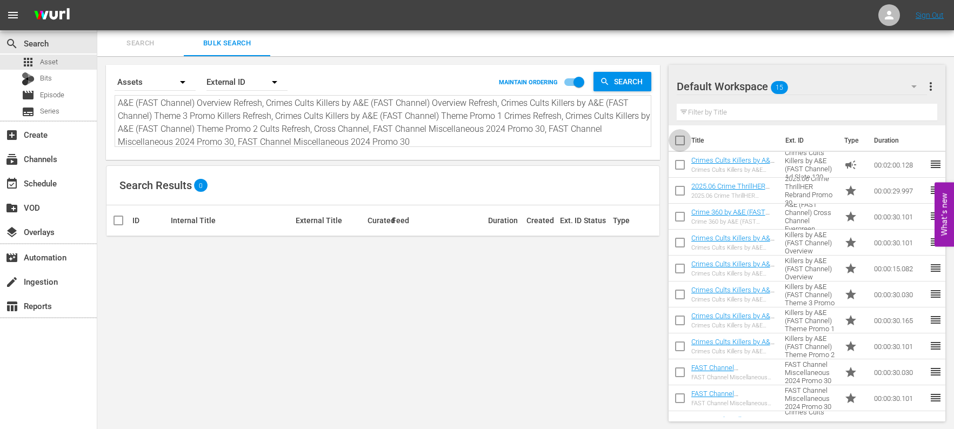
checkbox input "true"
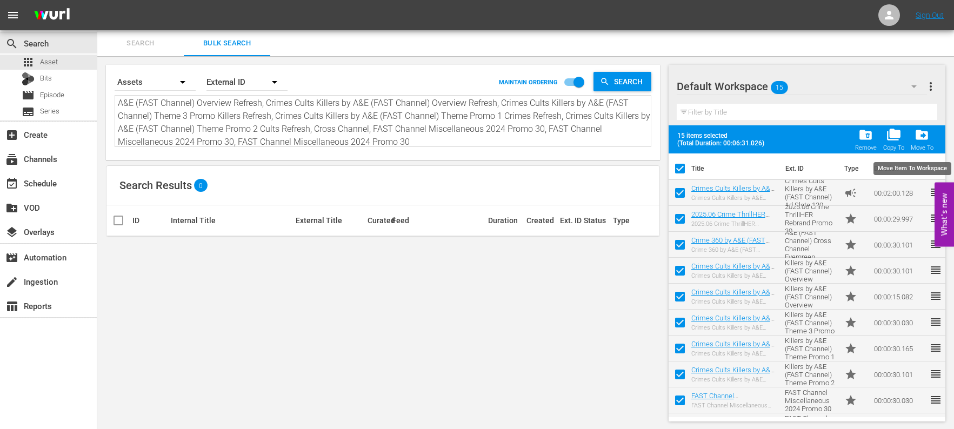
click at [921, 136] on span "drive_file_move" at bounding box center [922, 135] width 15 height 15
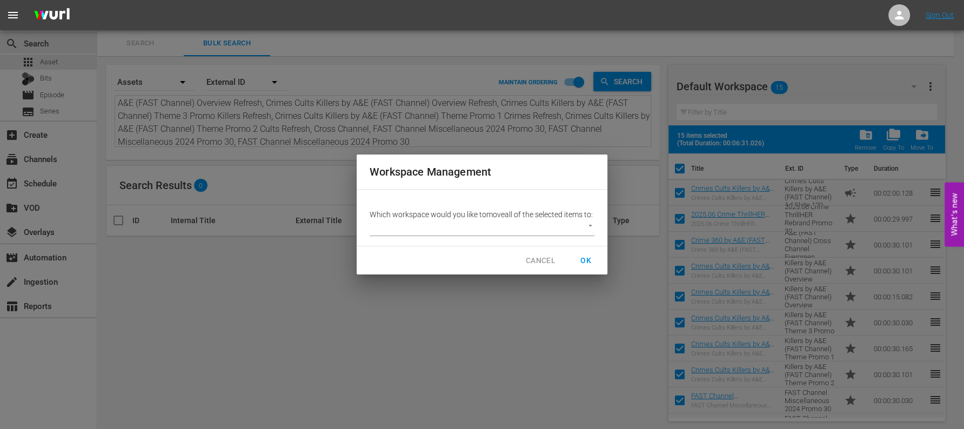
click at [480, 225] on body "menu Sign Out search Search apps Asset Bits movie Episode subtitles Series add_…" at bounding box center [482, 214] width 964 height 429
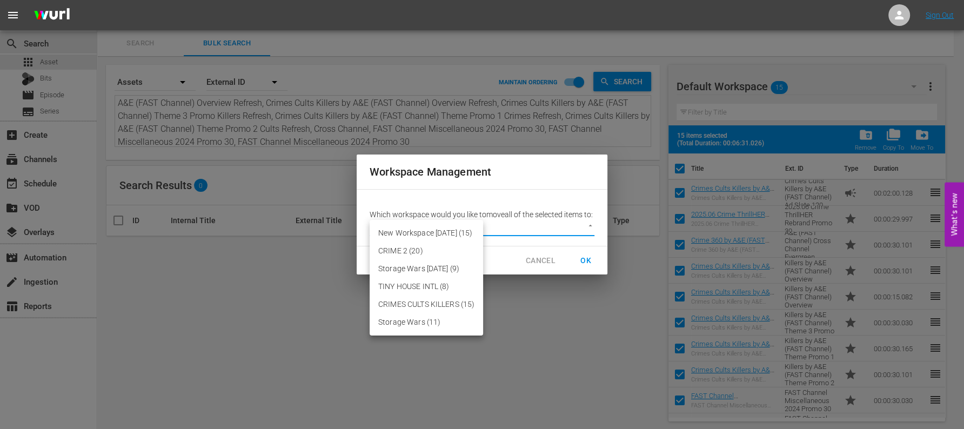
click at [465, 368] on div at bounding box center [482, 214] width 964 height 429
click at [412, 230] on body "menu Sign Out search Search apps Asset Bits movie Episode subtitles Series add_…" at bounding box center [482, 214] width 964 height 429
click at [412, 229] on li "New Workspace Sat Sep 20 2025 (15)" at bounding box center [427, 233] width 114 height 18
type input "3819"
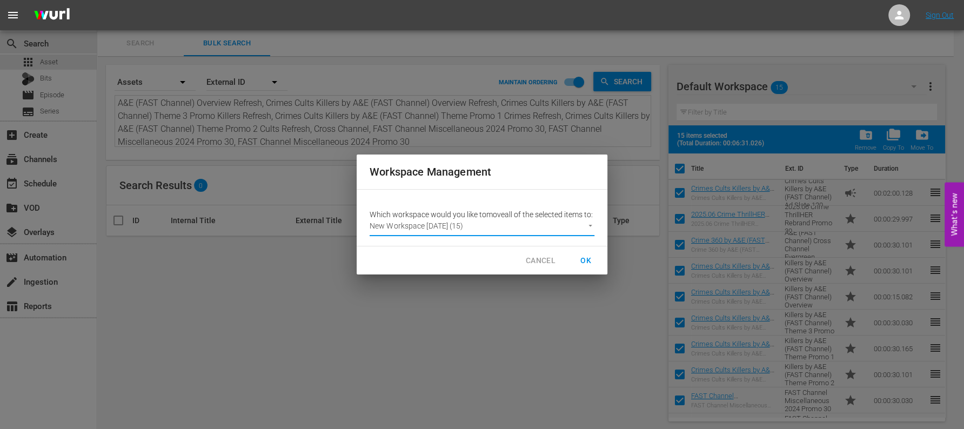
click at [584, 262] on span "OK" at bounding box center [585, 261] width 17 height 14
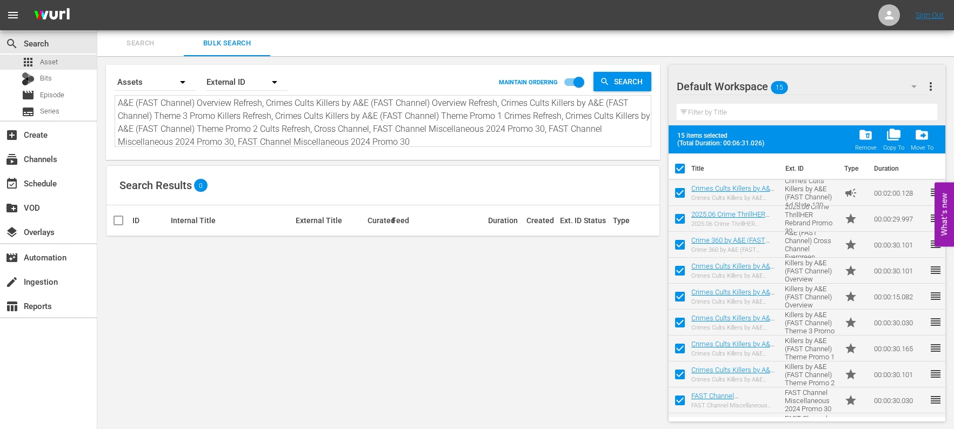
click at [917, 87] on icon "button" at bounding box center [914, 86] width 13 height 13
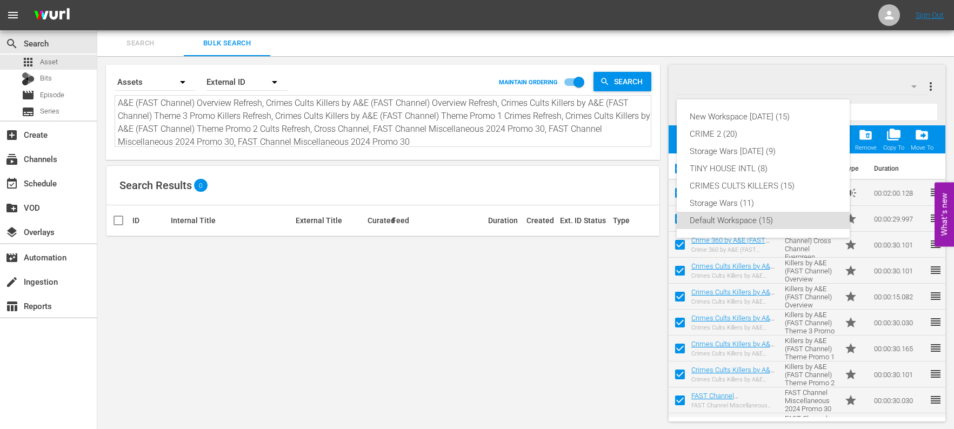
click at [917, 87] on div "New Workspace Sat Sep 20 2025 (15) CRIME 2 (20) Storage Wars Wed Aug 20 (9) TIN…" at bounding box center [477, 214] width 954 height 429
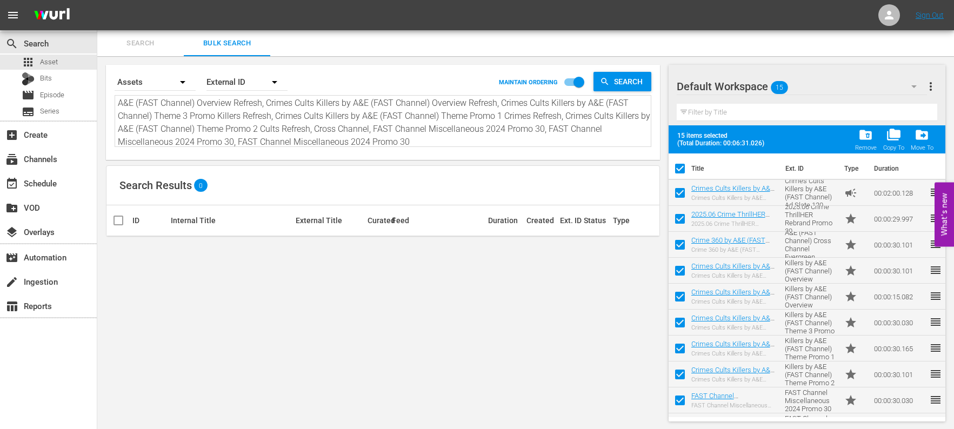
click at [916, 87] on icon "button" at bounding box center [914, 86] width 13 height 13
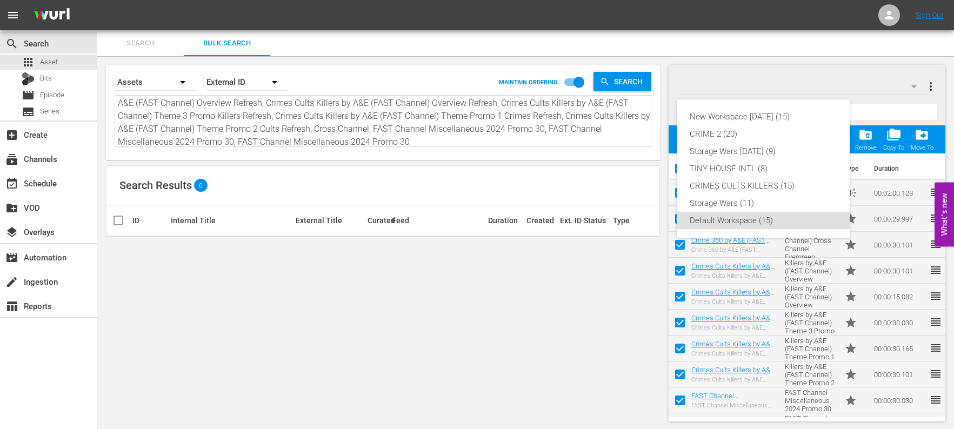
click at [916, 87] on div "New Workspace Sat Sep 20 2025 (15) CRIME 2 (20) Storage Wars Wed Aug 20 (9) TIN…" at bounding box center [477, 214] width 954 height 429
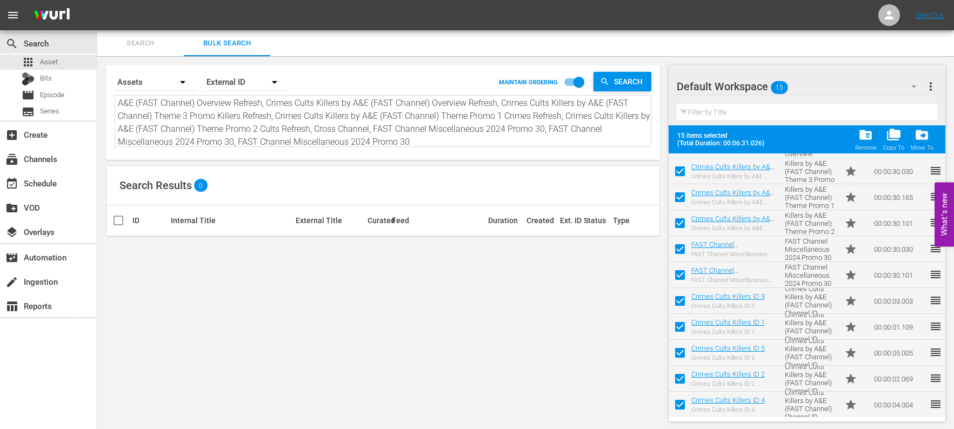
scroll to position [1, 0]
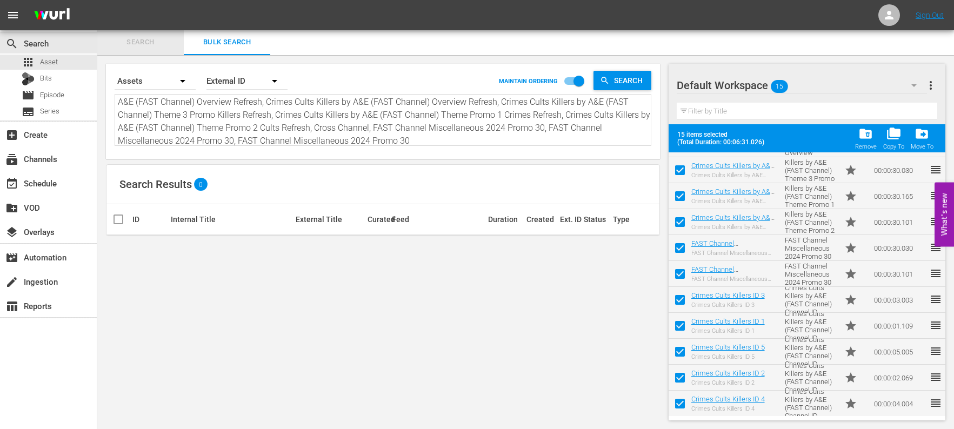
click at [138, 46] on span "Search" at bounding box center [141, 42] width 74 height 12
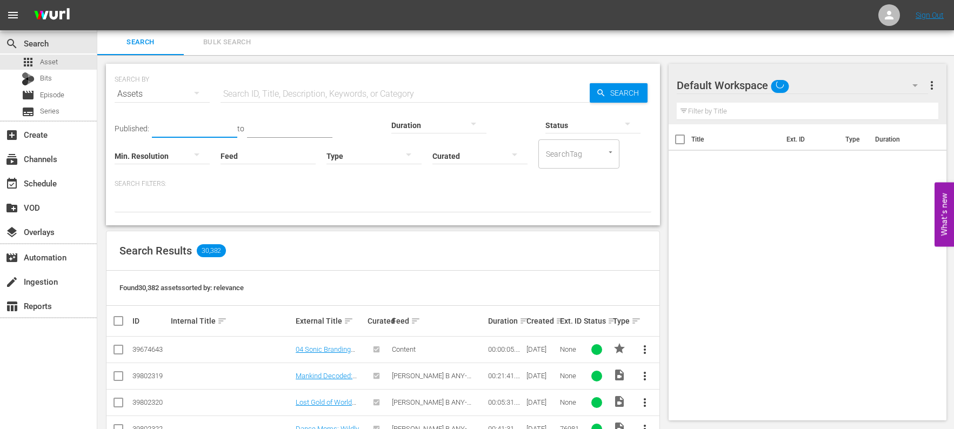
click at [180, 128] on input "text" at bounding box center [194, 130] width 85 height 16
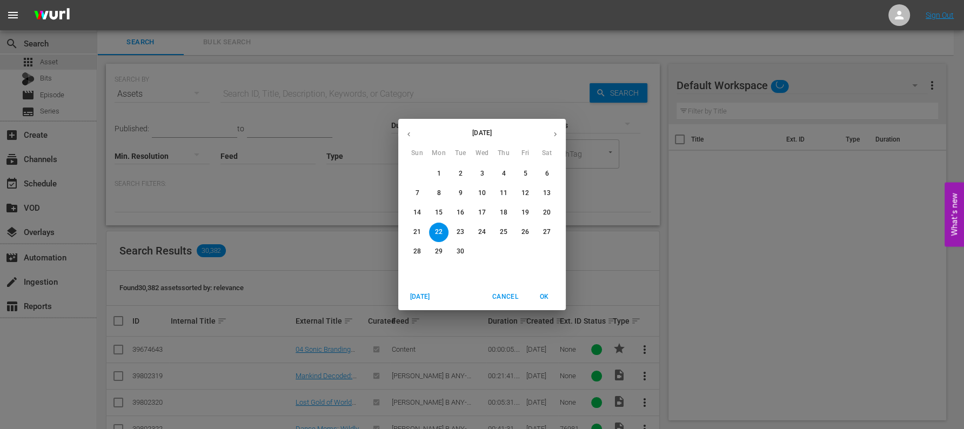
click at [438, 251] on p "29" at bounding box center [439, 251] width 8 height 9
type input "Sep 29, 2025"
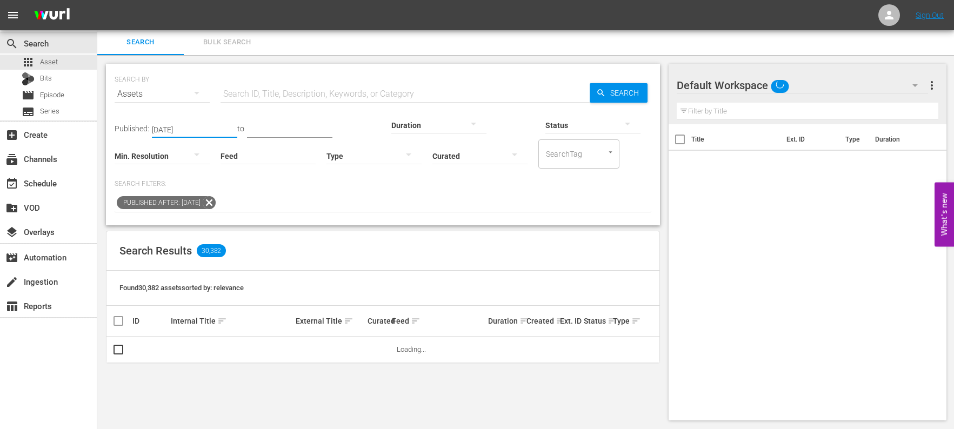
click at [282, 130] on div "Feed Feed Title" at bounding box center [268, 149] width 95 height 39
click at [249, 128] on input "text" at bounding box center [289, 130] width 85 height 16
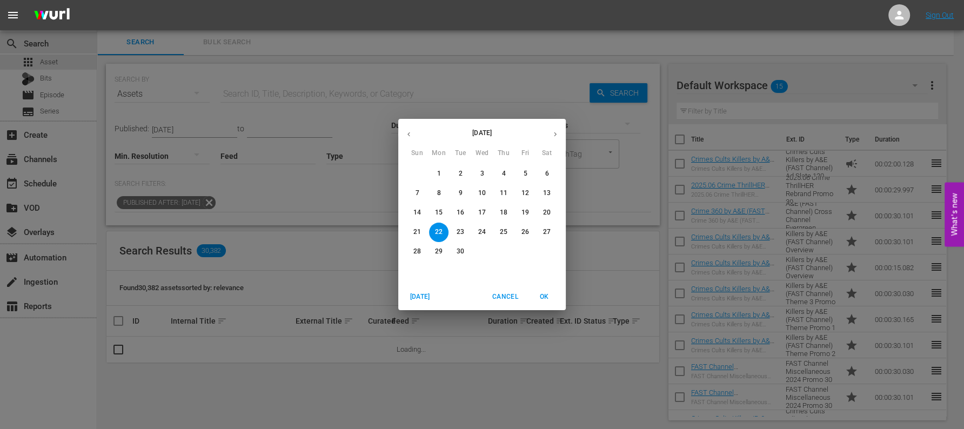
click at [556, 135] on icon "button" at bounding box center [555, 134] width 8 height 8
click at [522, 252] on p "31" at bounding box center [526, 251] width 8 height 9
type input "Oct 31, 2025"
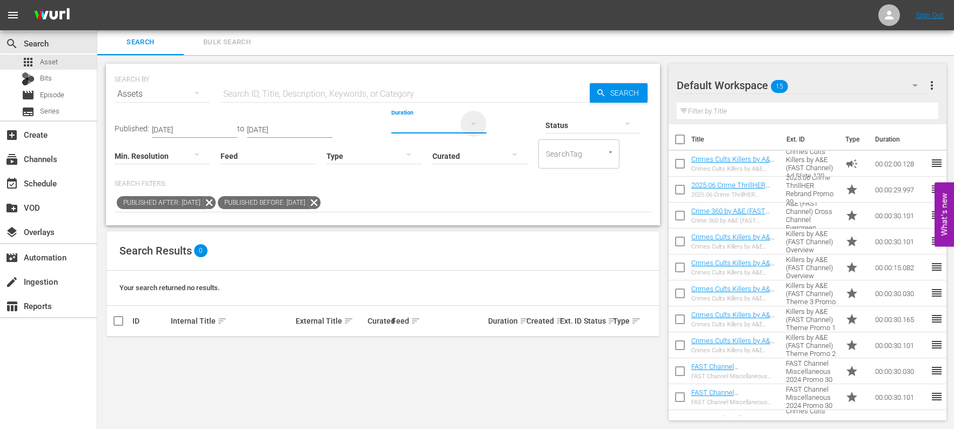
click at [471, 124] on icon "button" at bounding box center [473, 124] width 5 height 3
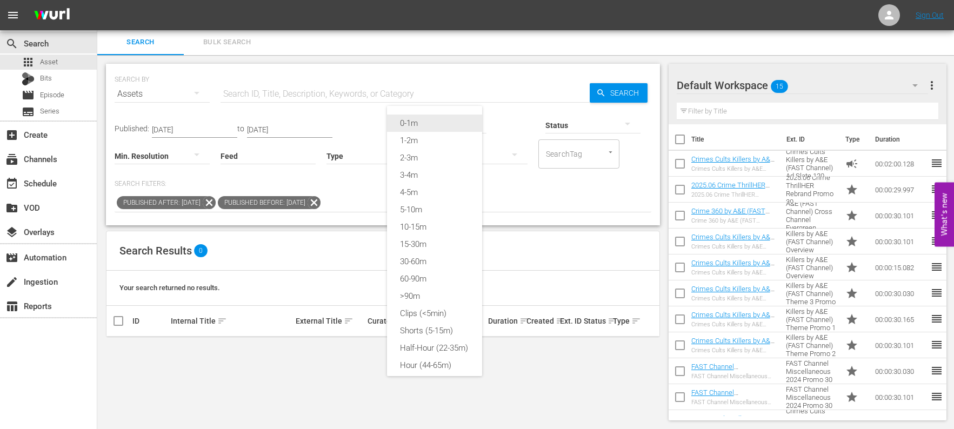
click at [414, 126] on div "0-1m" at bounding box center [434, 123] width 95 height 17
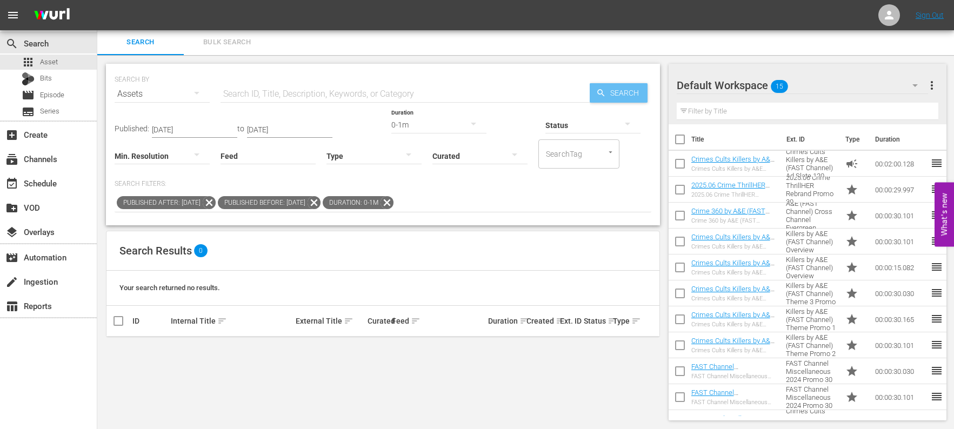
click at [617, 92] on span "Search" at bounding box center [627, 92] width 42 height 19
click at [44, 183] on div "event_available Schedule" at bounding box center [30, 182] width 61 height 10
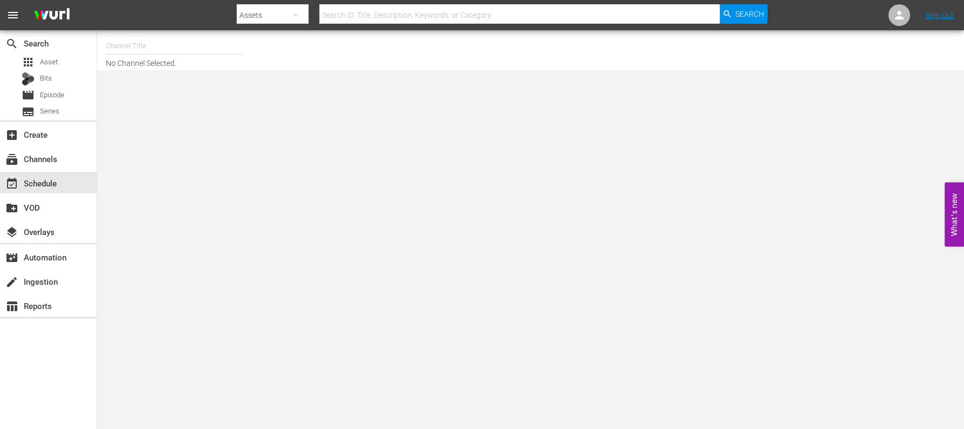
click at [124, 46] on input "text" at bounding box center [175, 46] width 138 height 26
click at [138, 47] on input "crime cult k" at bounding box center [175, 46] width 138 height 26
click at [173, 80] on body "menu Search By Assets Search ID, Title, Description, Keywords, or Category Sear…" at bounding box center [482, 214] width 964 height 429
click at [158, 46] on input "crime cult" at bounding box center [175, 46] width 138 height 26
type input "crime cult killers"
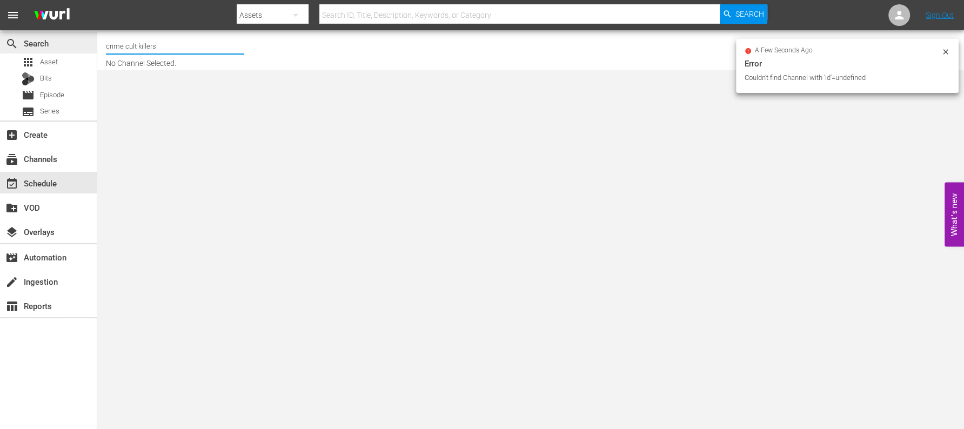
drag, startPoint x: 161, startPoint y: 50, endPoint x: 88, endPoint y: 49, distance: 72.4
click at [97, 0] on div "search Search apps Asset Bits movie Episode subtitles Series add_box Create sub…" at bounding box center [530, 0] width 867 height 0
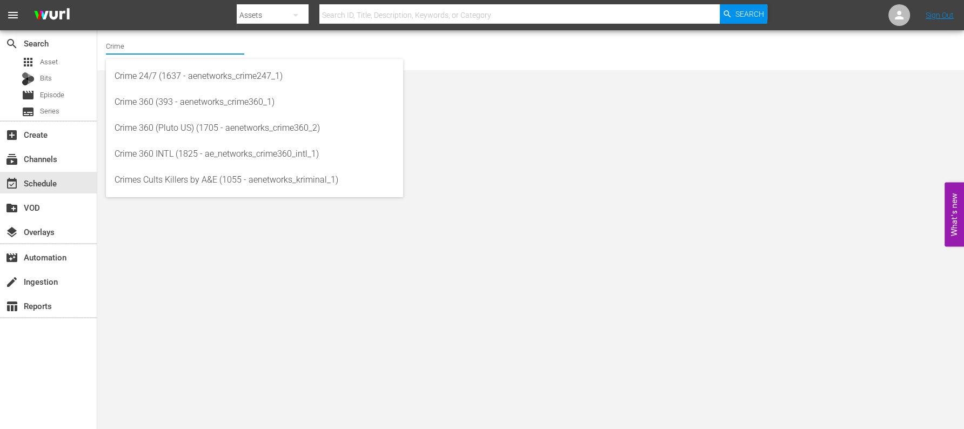
click at [176, 204] on body "menu Search By Assets Search ID, Title, Description, Keywords, or Category Sear…" at bounding box center [482, 214] width 964 height 429
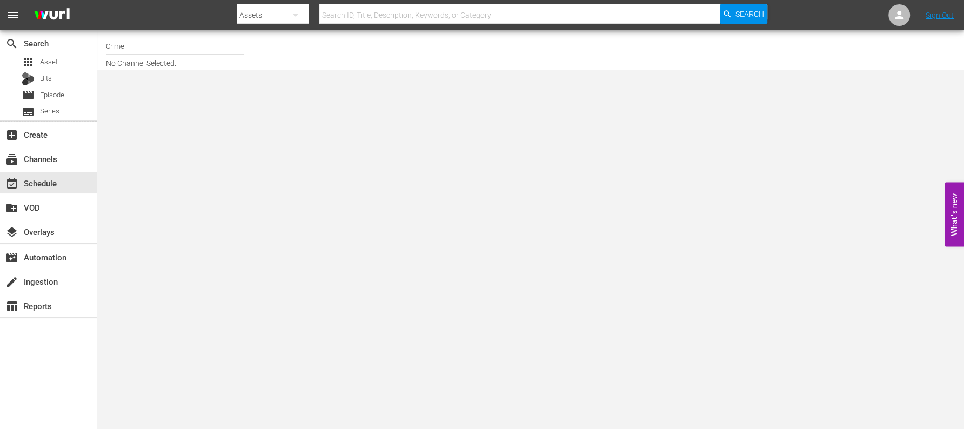
click at [137, 43] on input "Crime" at bounding box center [175, 46] width 138 height 26
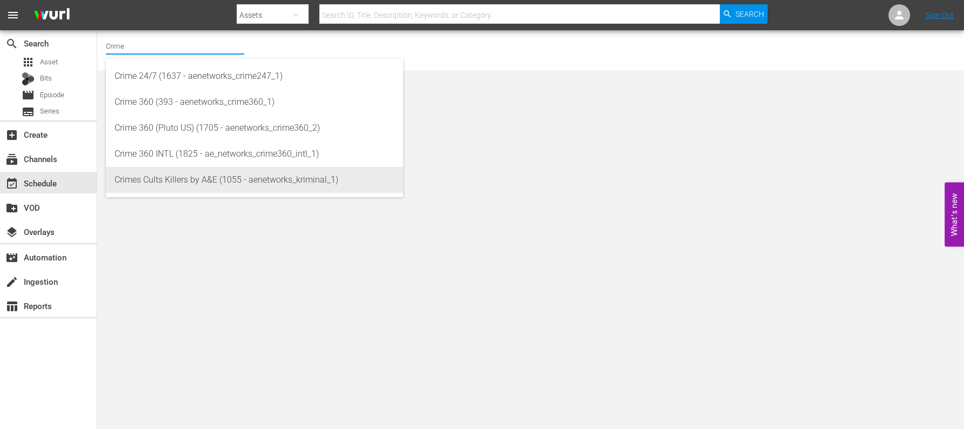
click at [199, 177] on div "Crimes Cults Killers by A&E (1055 - aenetworks_kriminal_1)" at bounding box center [255, 180] width 280 height 26
type input "Crimes Cults Killers by A&E (1055 - aenetworks_kriminal_1)"
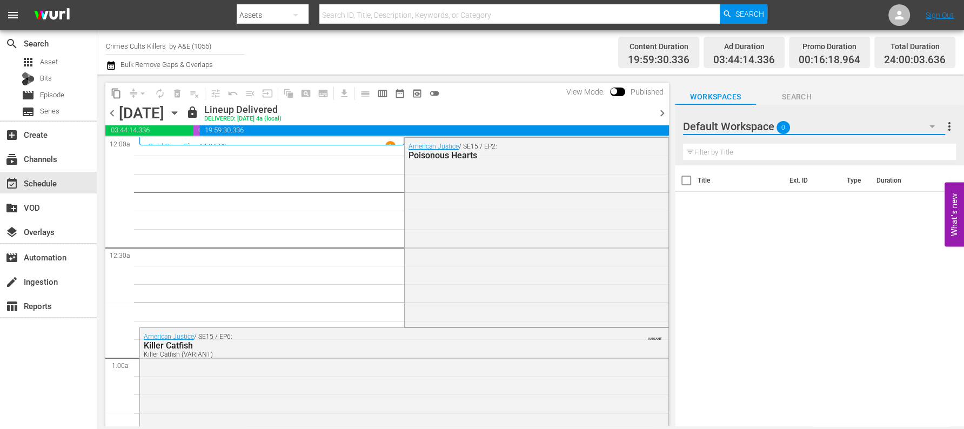
click at [931, 129] on icon "button" at bounding box center [932, 126] width 13 height 13
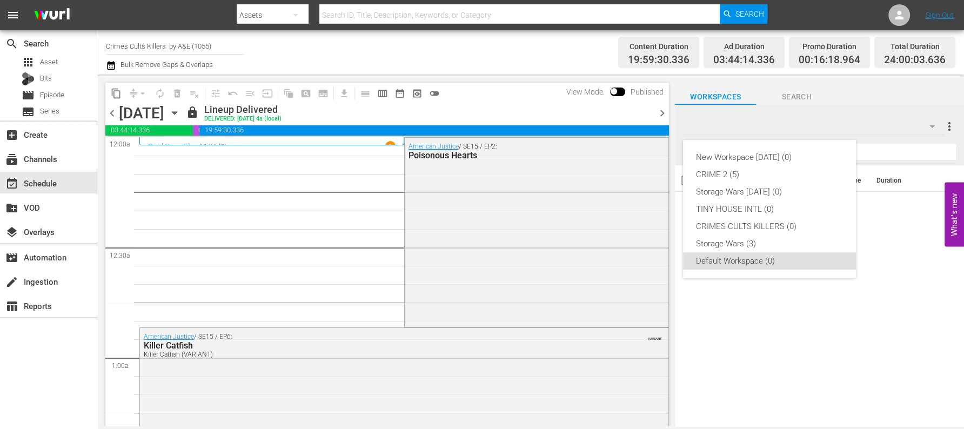
click at [954, 123] on div "New Workspace Sat Sep 20 2025 (0) CRIME 2 (5) Storage Wars Wed Aug 20 (0) TINY …" at bounding box center [482, 214] width 964 height 429
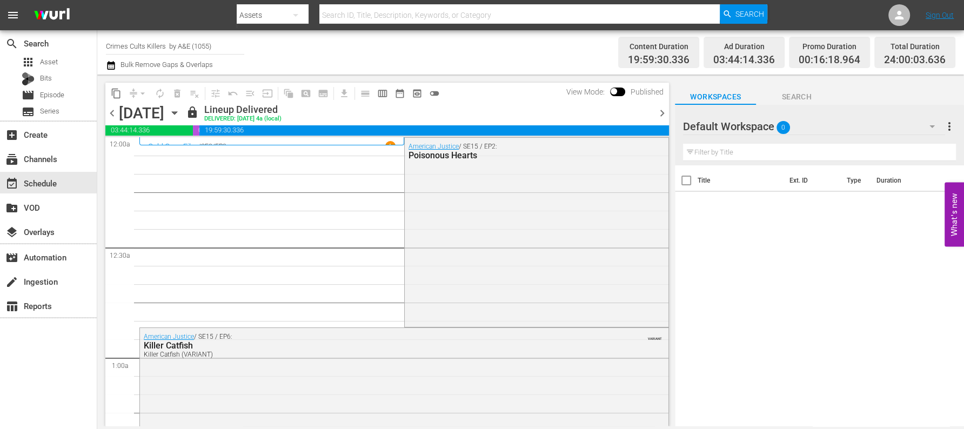
click at [935, 124] on icon "button" at bounding box center [932, 126] width 13 height 13
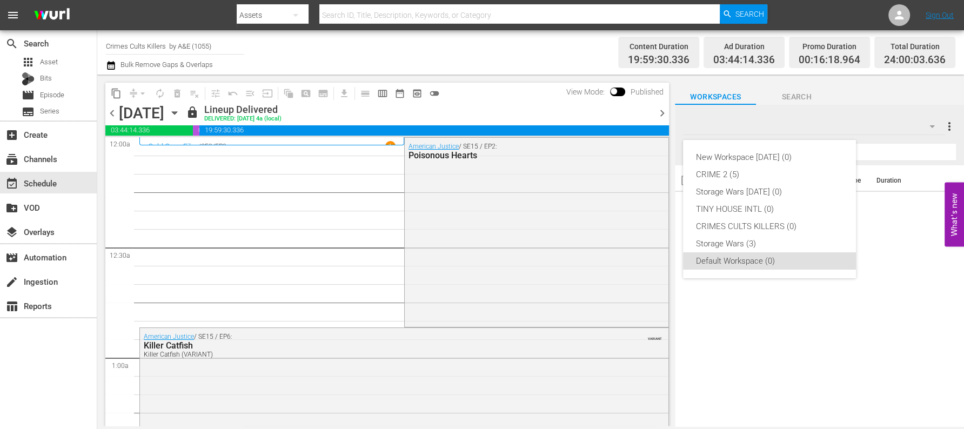
click at [297, 18] on div "New Workspace Sat Sep 20 2025 (0) CRIME 2 (5) Storage Wars Wed Aug 20 (0) TINY …" at bounding box center [482, 214] width 964 height 429
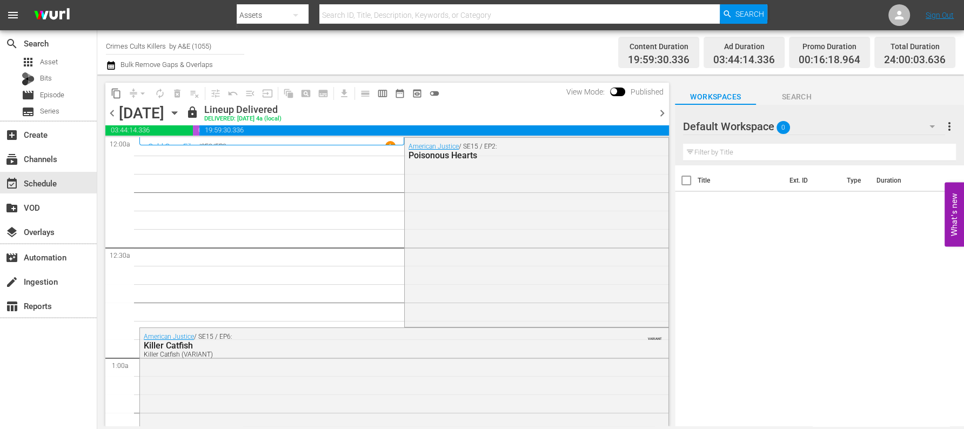
click at [297, 18] on icon "button" at bounding box center [295, 15] width 13 height 13
click at [367, 42] on div "Channels Series Episodes Bits Assets" at bounding box center [482, 214] width 964 height 429
click at [50, 59] on span "Asset" at bounding box center [49, 62] width 18 height 11
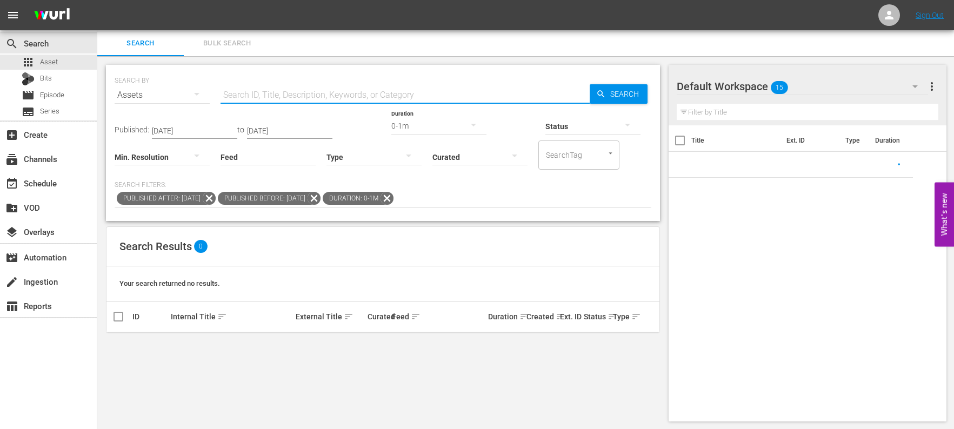
click at [257, 92] on input "text" at bounding box center [405, 95] width 369 height 26
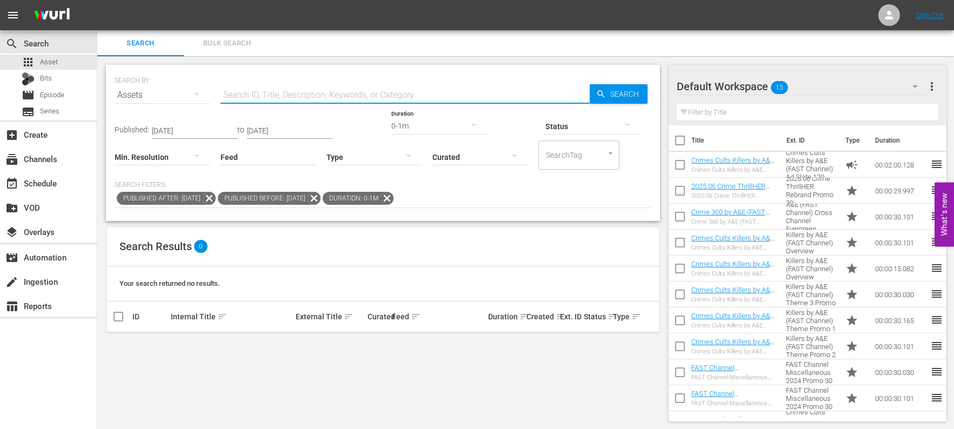
type input "Crime Cults Killers"
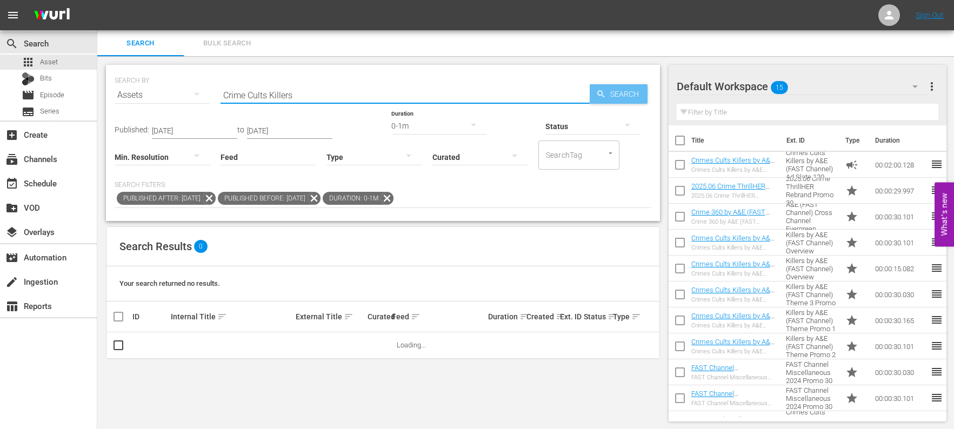
click at [609, 90] on span "Search" at bounding box center [627, 93] width 42 height 19
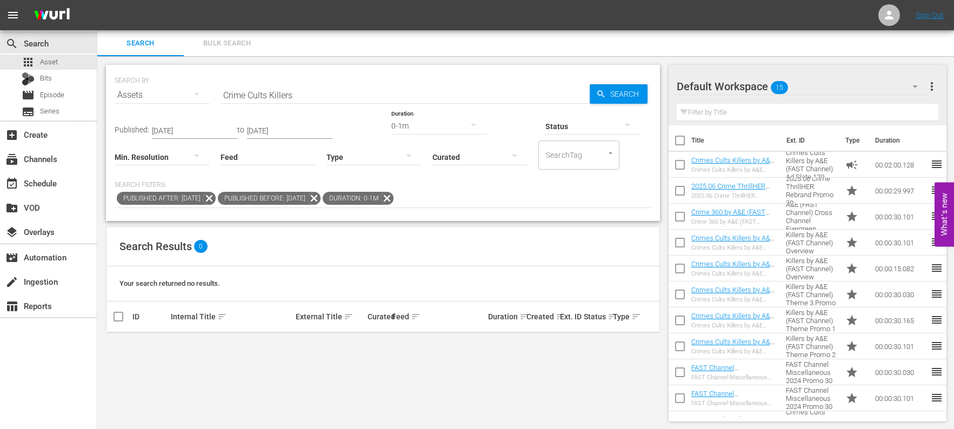
click at [224, 40] on span "Bulk Search" at bounding box center [227, 43] width 74 height 12
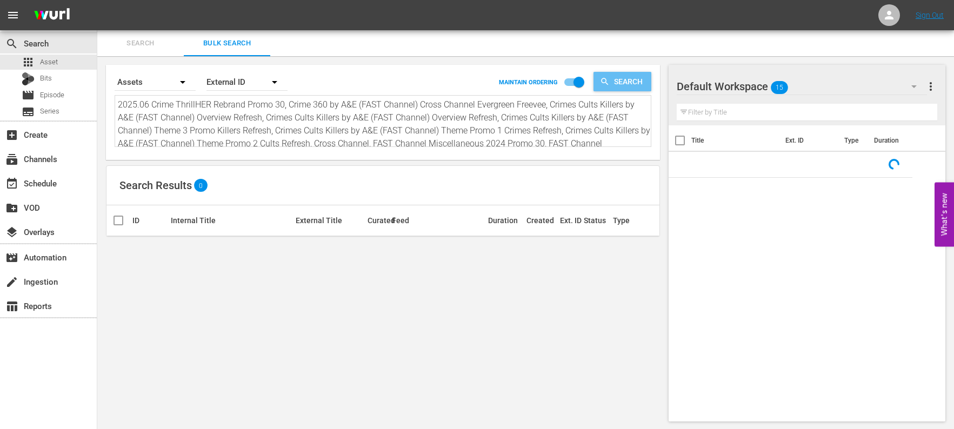
click at [631, 78] on span "Search" at bounding box center [631, 81] width 42 height 19
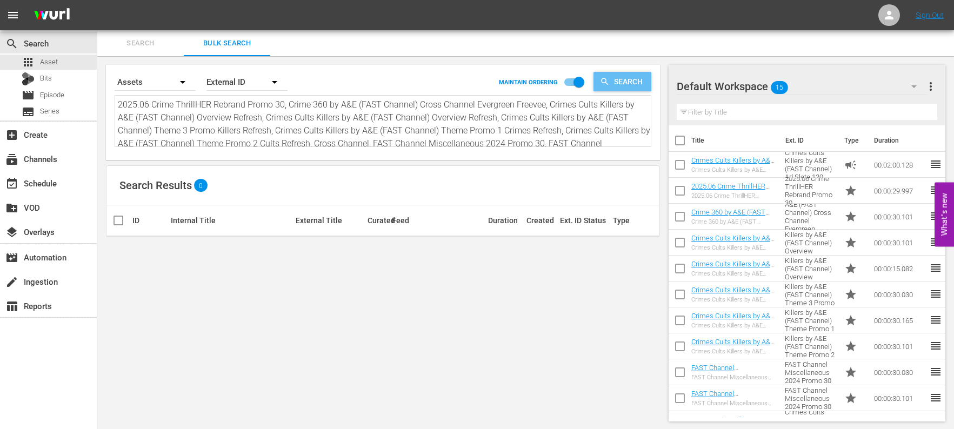
click at [631, 85] on span "Search" at bounding box center [631, 81] width 42 height 19
click at [274, 80] on icon "button" at bounding box center [274, 82] width 13 height 13
click at [237, 128] on div "Wurl ID" at bounding box center [240, 129] width 43 height 17
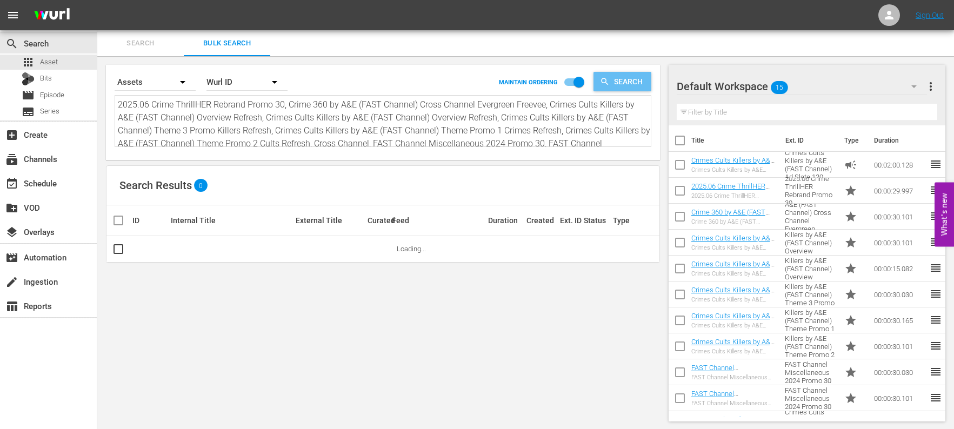
click at [610, 76] on span "Search" at bounding box center [631, 81] width 42 height 19
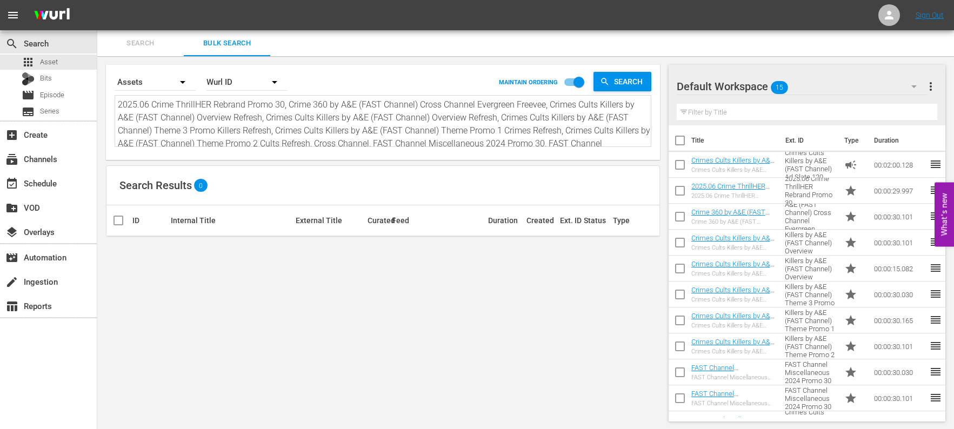
click at [914, 82] on icon "button" at bounding box center [914, 86] width 13 height 13
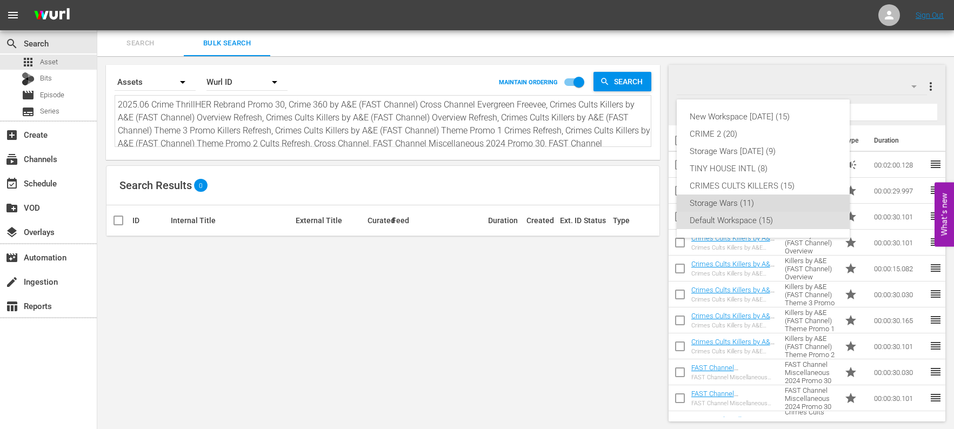
click at [736, 199] on div "Storage Wars (11)" at bounding box center [763, 203] width 147 height 17
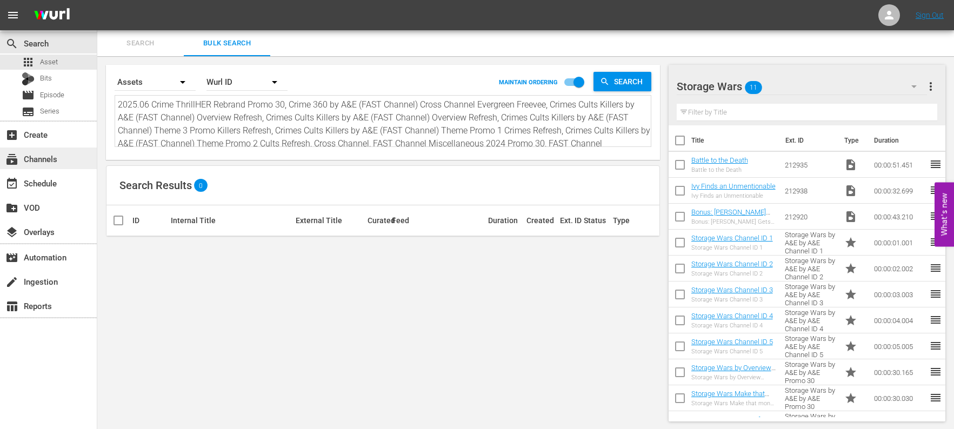
click at [41, 155] on div "subscriptions Channels" at bounding box center [30, 157] width 61 height 10
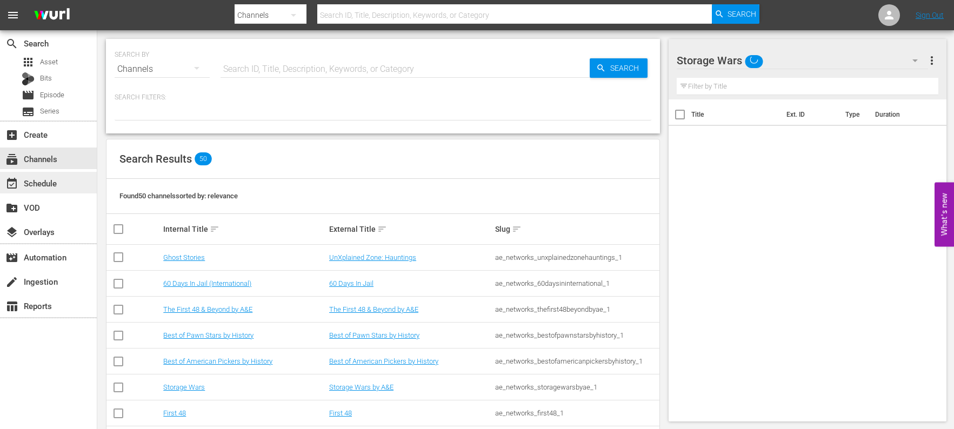
click at [43, 182] on div "event_available Schedule" at bounding box center [30, 182] width 61 height 10
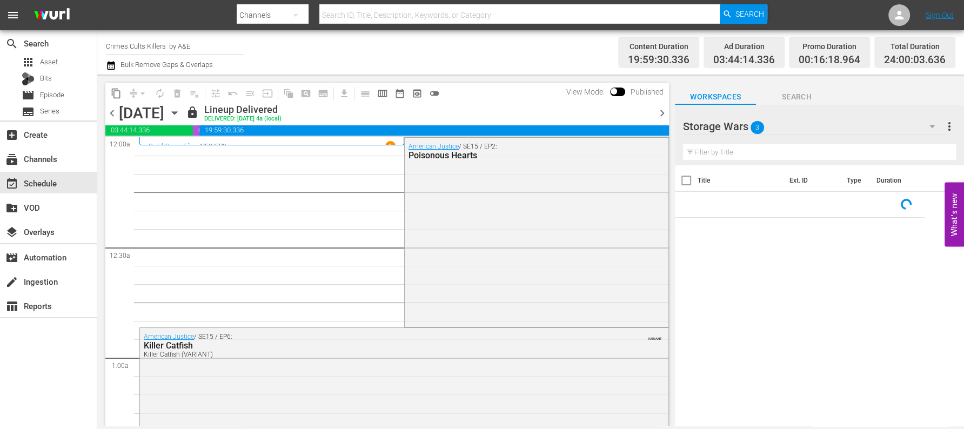
click at [662, 111] on span "chevron_right" at bounding box center [663, 113] width 14 height 14
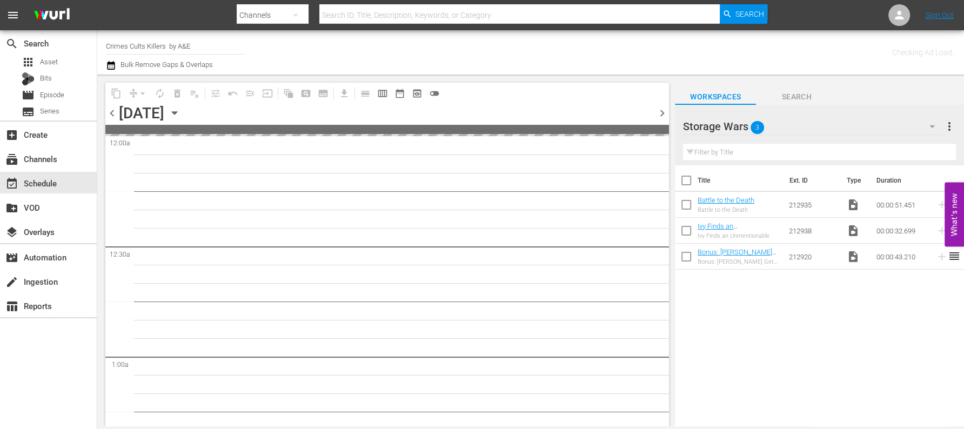
click at [662, 111] on span "chevron_right" at bounding box center [663, 113] width 14 height 14
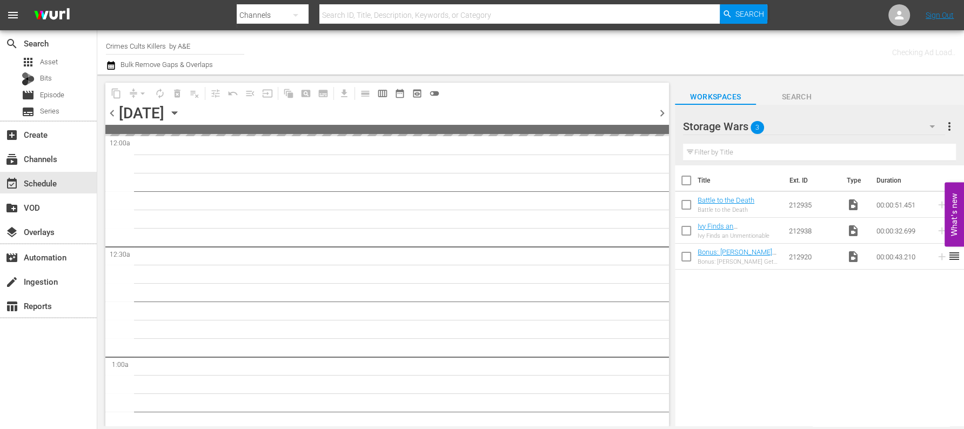
click at [662, 111] on span "chevron_right" at bounding box center [663, 113] width 14 height 14
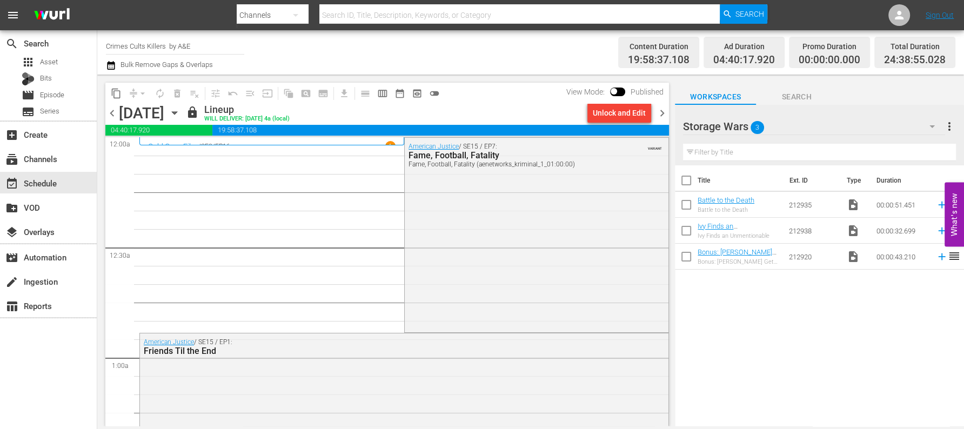
click at [663, 109] on span "chevron_right" at bounding box center [663, 113] width 14 height 14
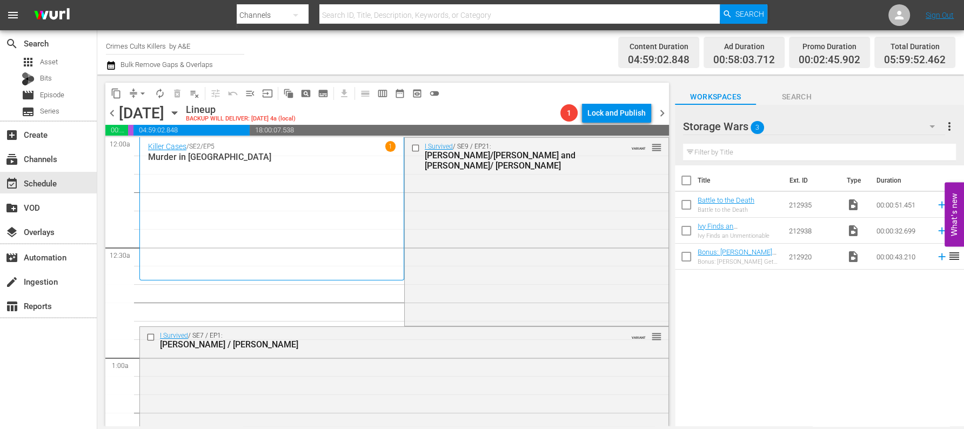
click at [927, 125] on icon "button" at bounding box center [932, 126] width 13 height 13
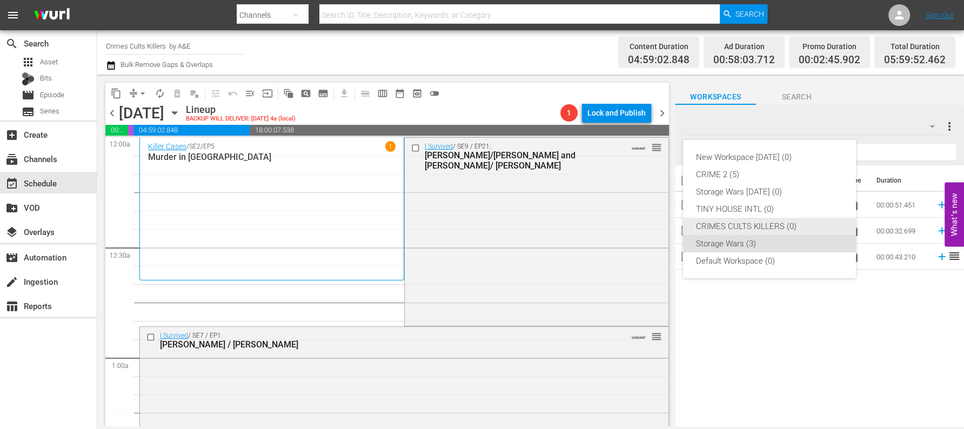
click at [735, 227] on div "CRIMES CULTS KILLERS (0)" at bounding box center [769, 226] width 147 height 17
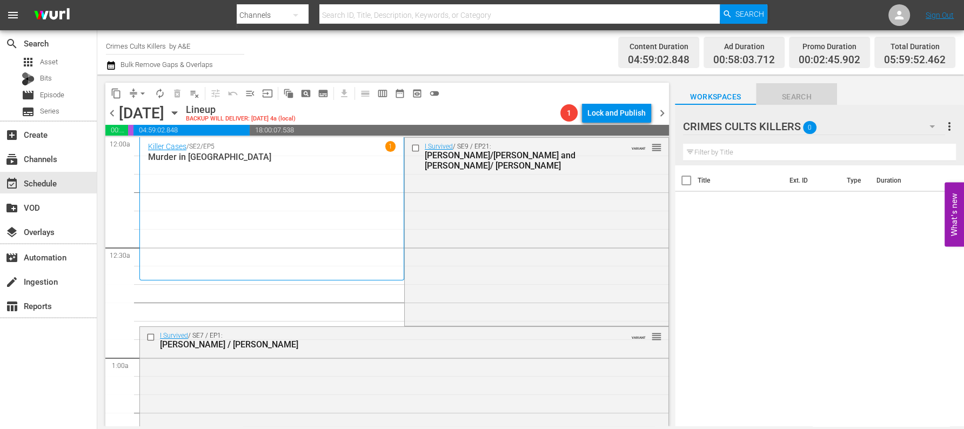
click at [787, 95] on span "Search" at bounding box center [796, 97] width 81 height 14
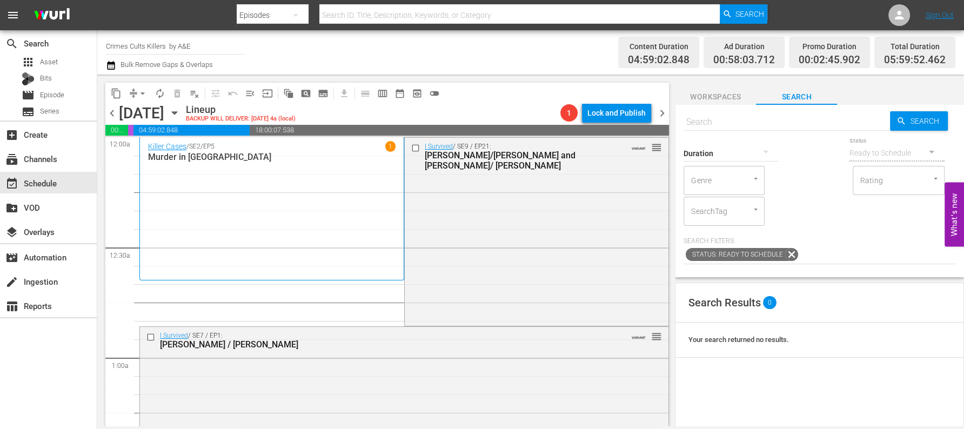
click at [113, 109] on span "chevron_left" at bounding box center [112, 113] width 14 height 14
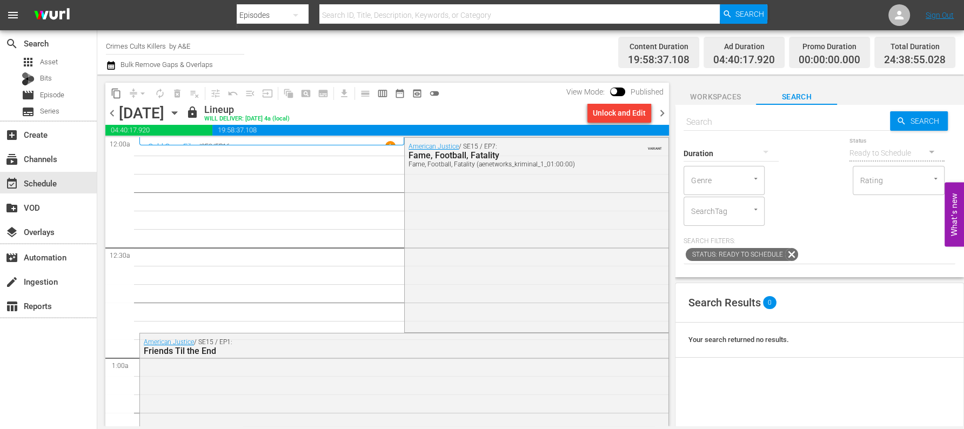
click at [696, 98] on span "Workspaces" at bounding box center [715, 97] width 81 height 14
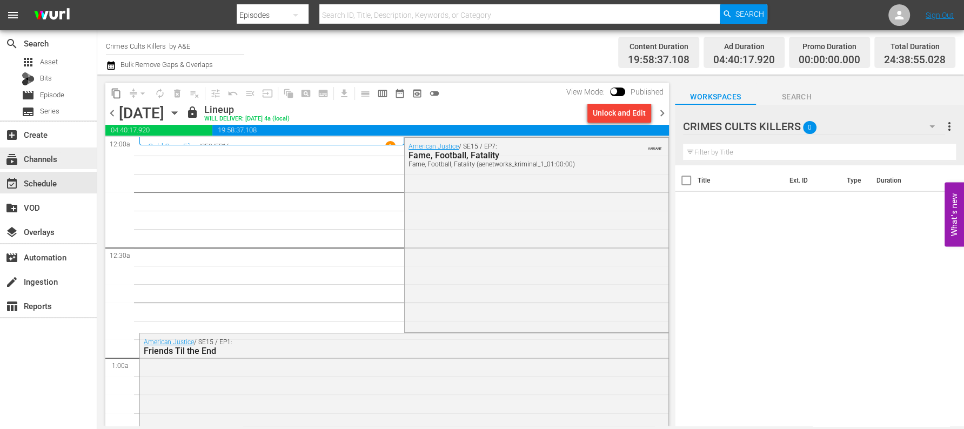
click at [26, 156] on div "subscriptions Channels" at bounding box center [30, 157] width 61 height 10
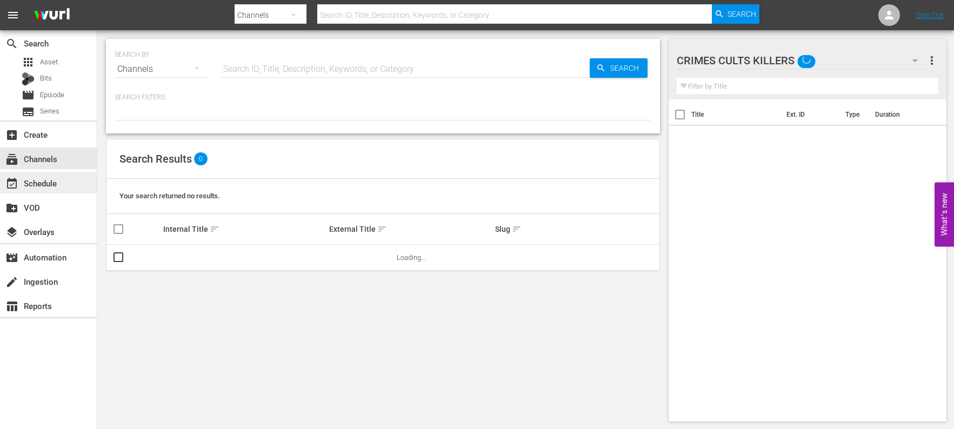
click at [41, 185] on div "event_available Schedule" at bounding box center [30, 182] width 61 height 10
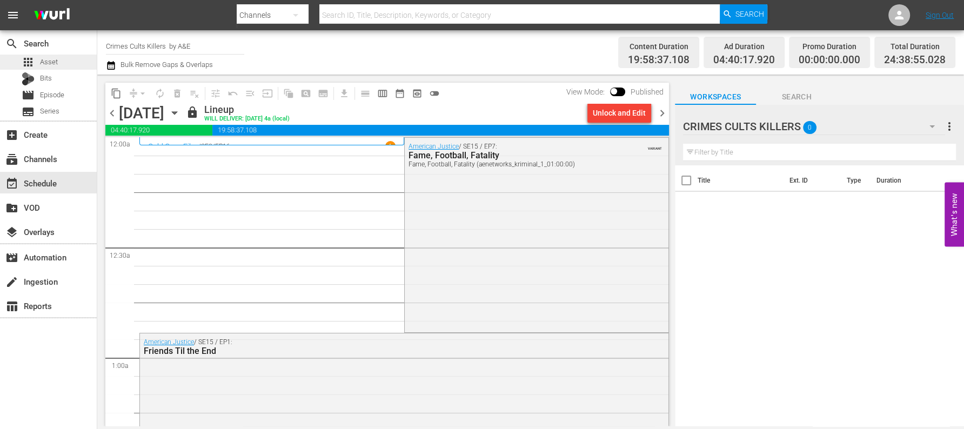
click at [52, 56] on div "apps Asset" at bounding box center [40, 62] width 36 height 15
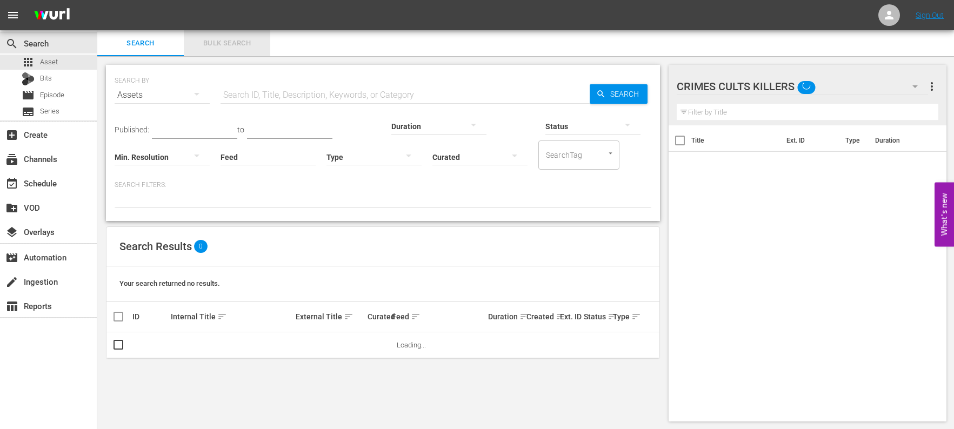
click at [222, 43] on span "Bulk Search" at bounding box center [227, 43] width 74 height 12
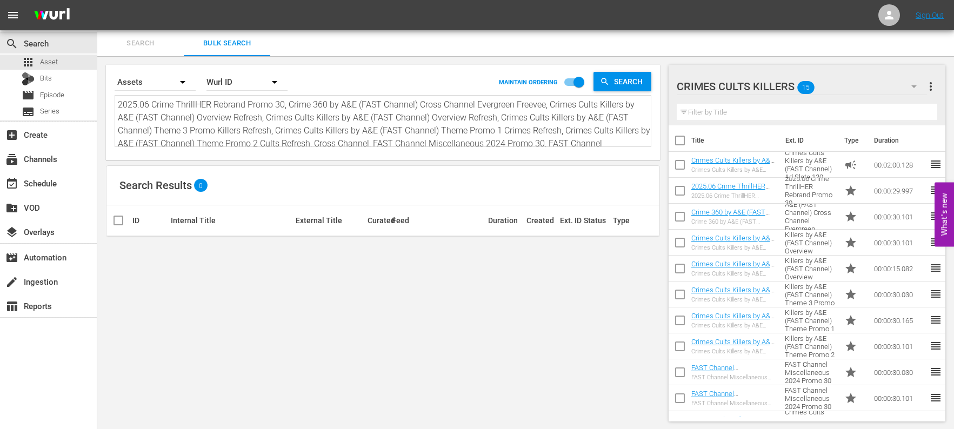
scroll to position [15, 0]
drag, startPoint x: 118, startPoint y: 104, endPoint x: 614, endPoint y: 155, distance: 498.3
click at [615, 157] on div "Search By Assets Order By Wurl ID MAINTAIN ORDERING Search 2025.06 Crime Thrill…" at bounding box center [383, 112] width 554 height 95
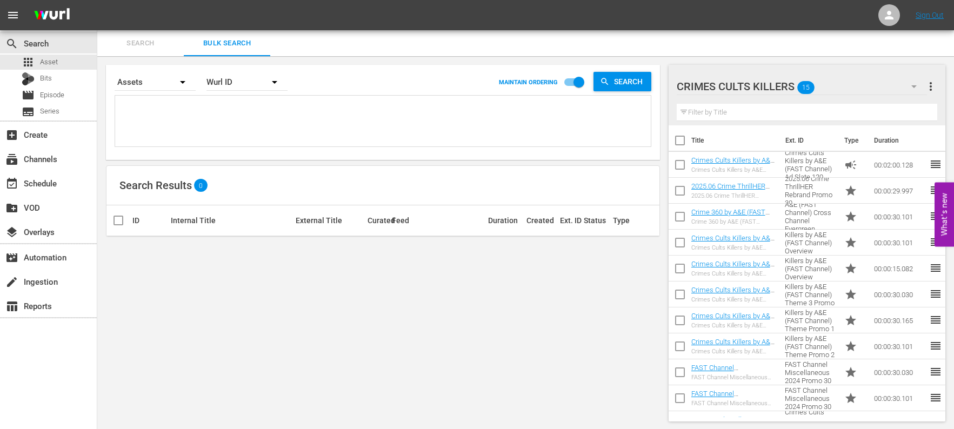
scroll to position [0, 0]
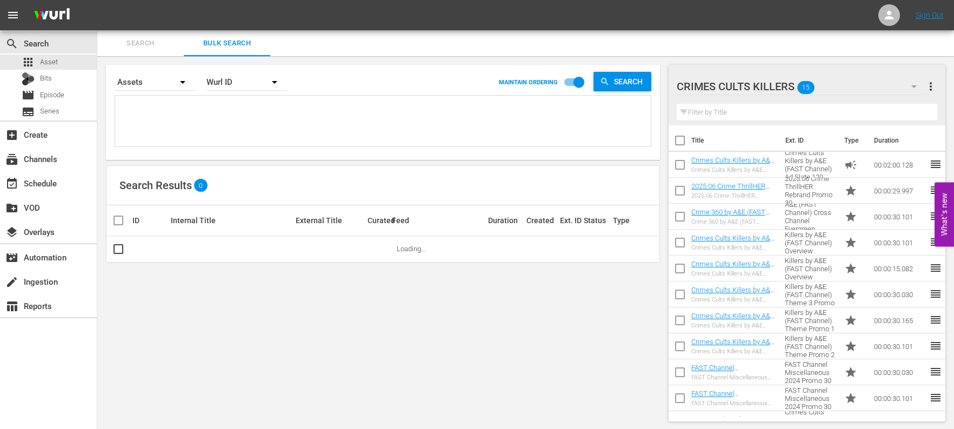
paste textarea "2025.06 Crime ThrillHER Rebrand Promo 30, Crime 360 by A&E (FAST Channel) Cross…"
type textarea "2025.06 Crime ThrillHER Rebrand Promo 30, Crime 360 by A&E (FAST Channel) Cross…"
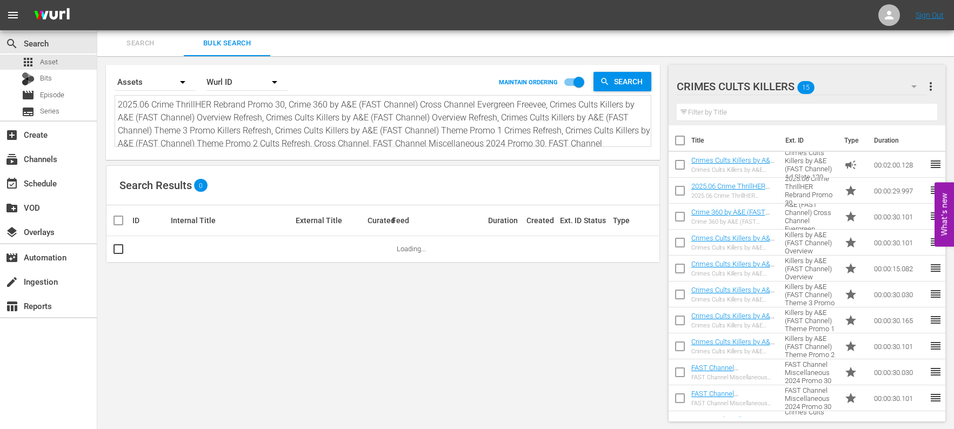
scroll to position [1, 0]
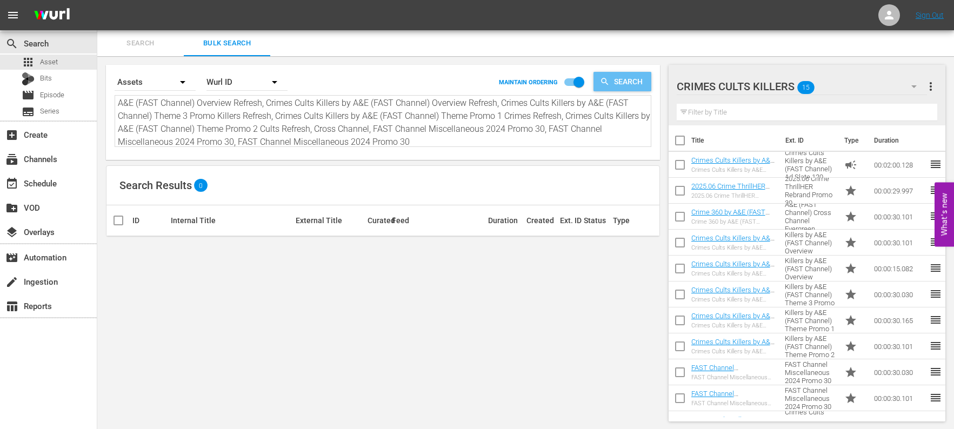
click at [617, 81] on span "Search" at bounding box center [631, 81] width 42 height 19
click at [917, 86] on icon "button" at bounding box center [914, 86] width 13 height 13
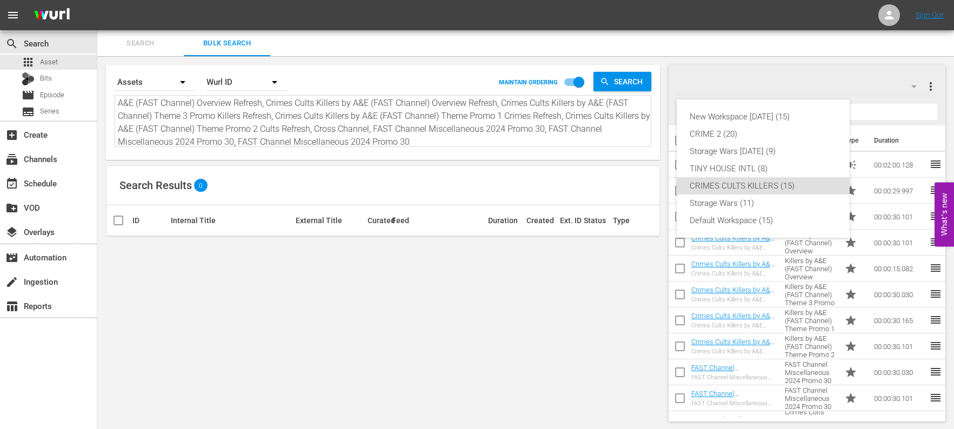
click at [748, 80] on div "New Workspace Sat Sep 20 2025 (15) CRIME 2 (20) Storage Wars Wed Aug 20 (9) TIN…" at bounding box center [477, 214] width 954 height 429
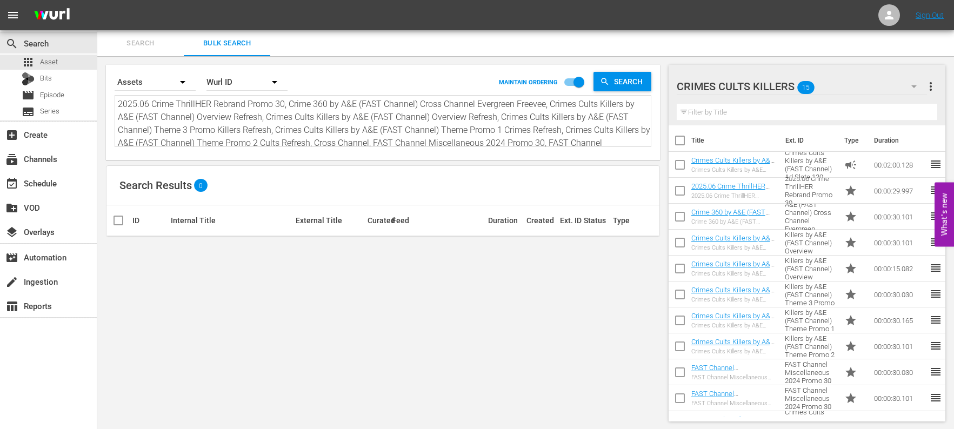
scroll to position [15, 0]
drag, startPoint x: 119, startPoint y: 102, endPoint x: 603, endPoint y: 179, distance: 489.9
click at [603, 179] on div "Search By Assets Order By Wurl ID MAINTAIN ORDERING Search 2025.06 Crime Thrill…" at bounding box center [382, 243] width 571 height 374
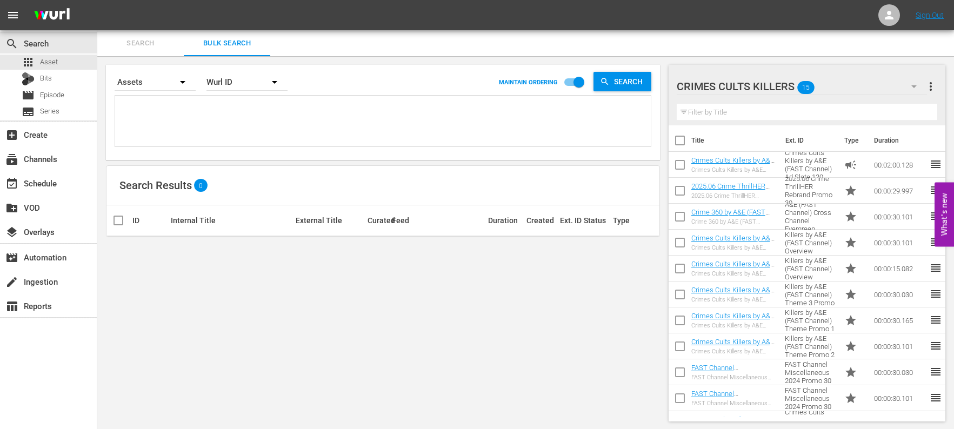
scroll to position [0, 0]
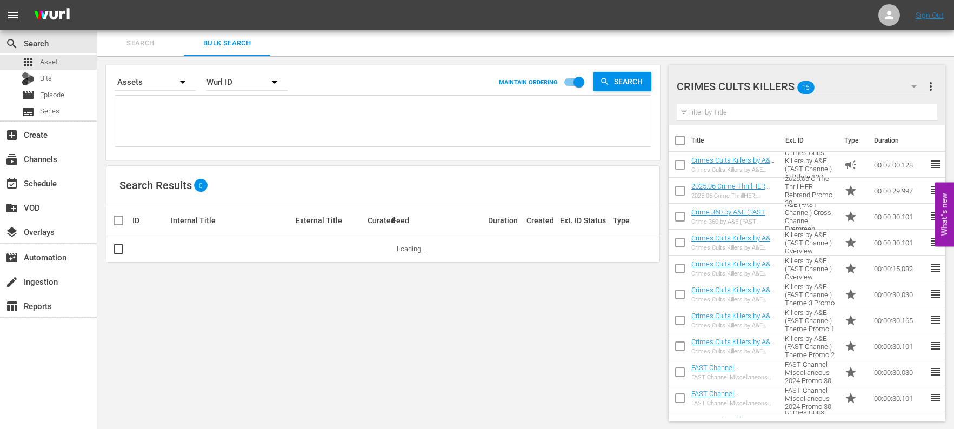
paste textarea "Title ID Product duration Type Trailer campaign title 2025.06 Crime ThrillHER R…"
type textarea "Title ID Product duration Type Trailer campaign title 2025.06 Crime ThrillHER R…"
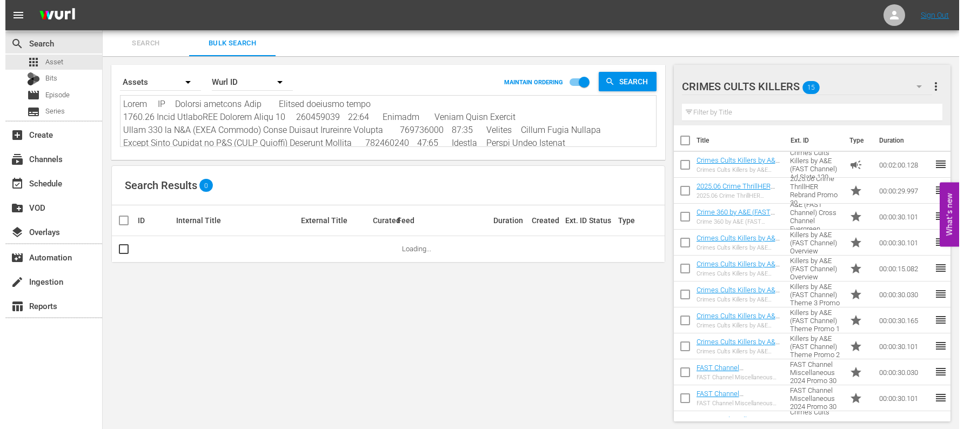
scroll to position [105, 0]
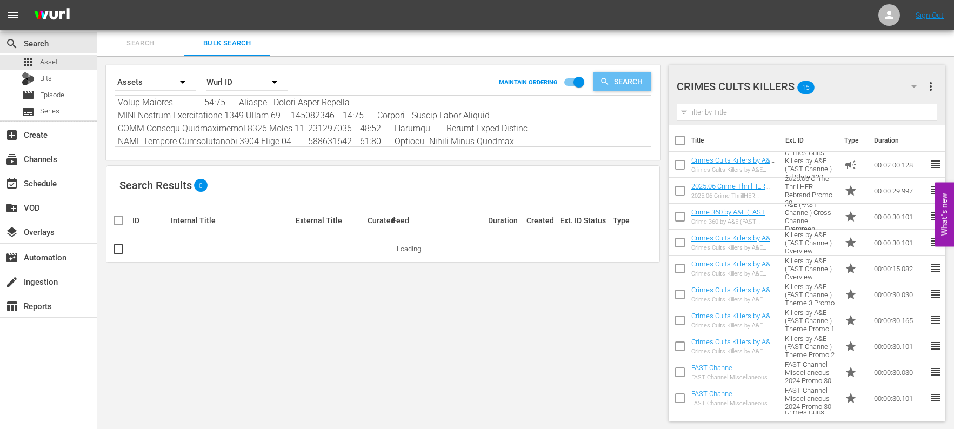
type textarea "Title ID Product duration Type Trailer campaign title 2025.06 Crime ThrillHER R…"
click at [627, 86] on span "Search" at bounding box center [631, 81] width 42 height 19
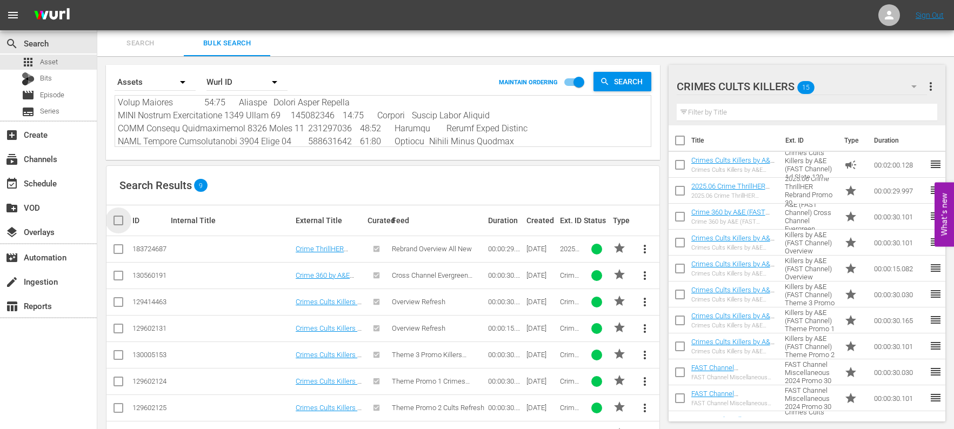
click at [118, 219] on input "checkbox" at bounding box center [123, 220] width 22 height 13
checkbox input "true"
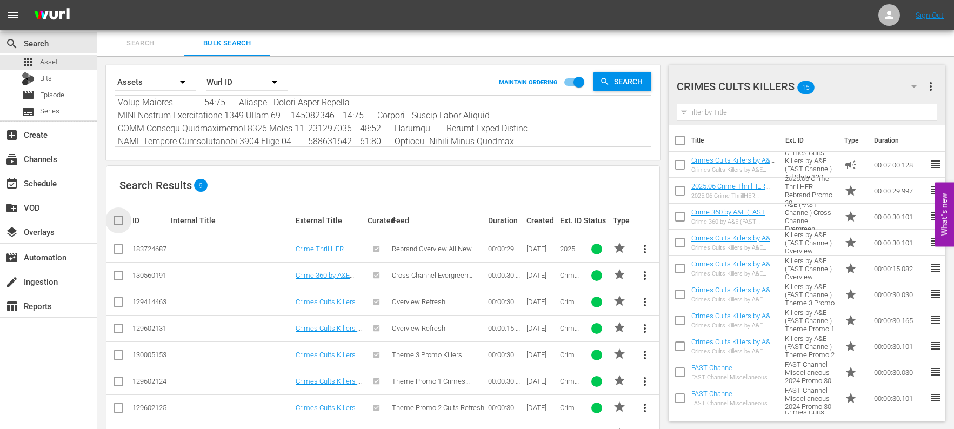
checkbox input "true"
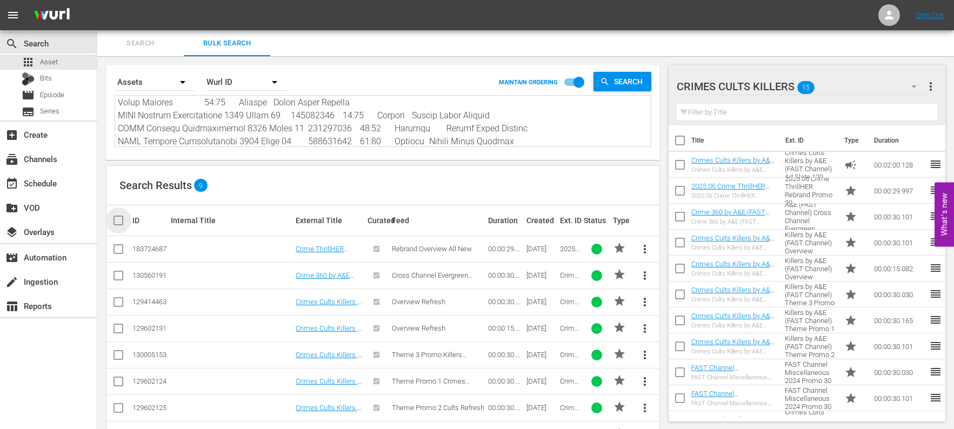
checkbox input "true"
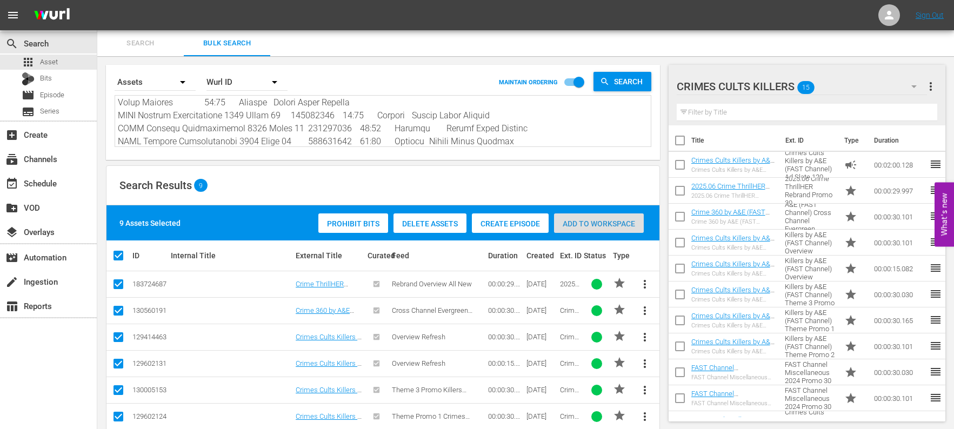
click at [578, 221] on span "Add to Workspace" at bounding box center [599, 223] width 90 height 9
click at [915, 85] on icon "button" at bounding box center [913, 86] width 5 height 3
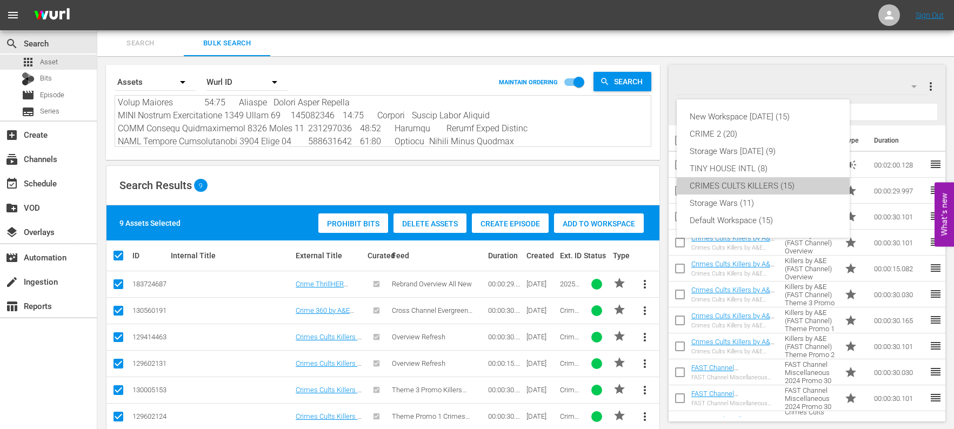
click at [736, 185] on div "CRIMES CULTS KILLERS (15)" at bounding box center [763, 185] width 147 height 17
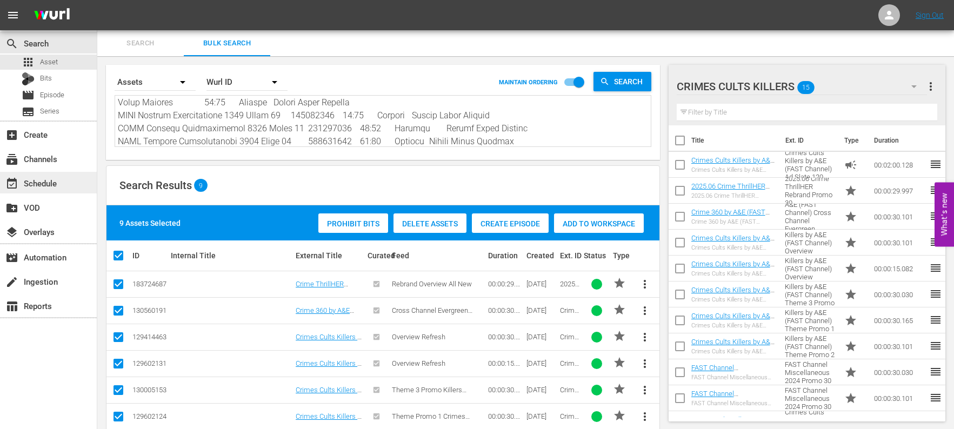
click at [33, 178] on div "event_available Schedule" at bounding box center [30, 182] width 61 height 10
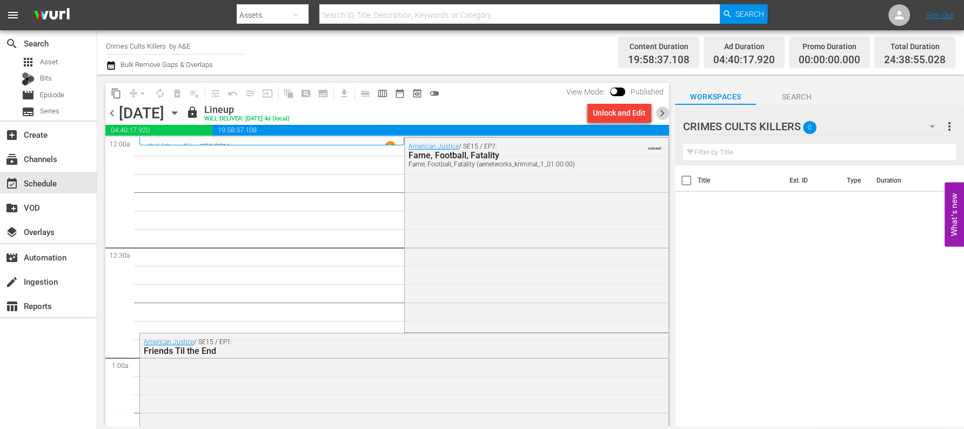
click at [659, 111] on span "chevron_right" at bounding box center [663, 113] width 14 height 14
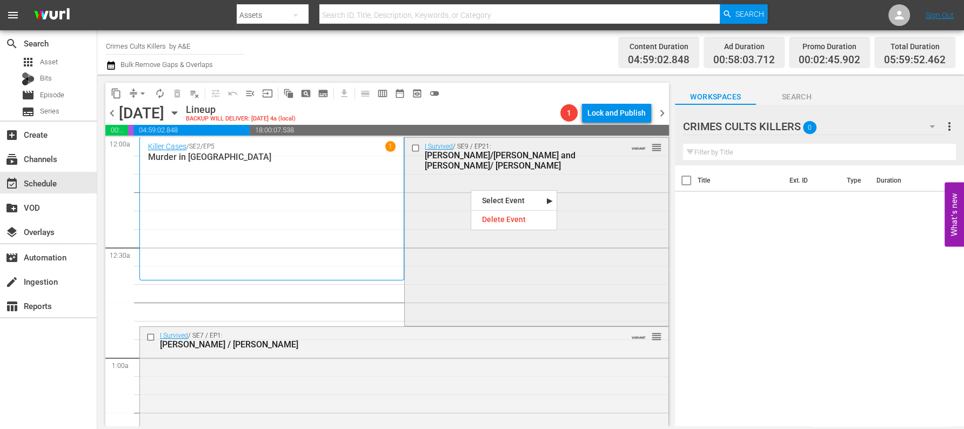
click at [475, 285] on div "I Survived / SE9 / EP21: Brent/Hanna and Miranda/ Karen VARIANT reorder" at bounding box center [537, 230] width 264 height 185
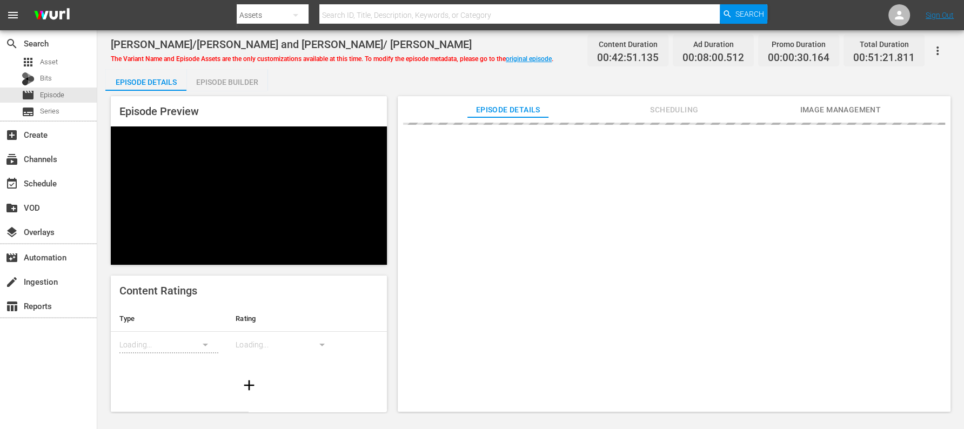
click at [207, 76] on div "Episode Builder" at bounding box center [227, 82] width 81 height 26
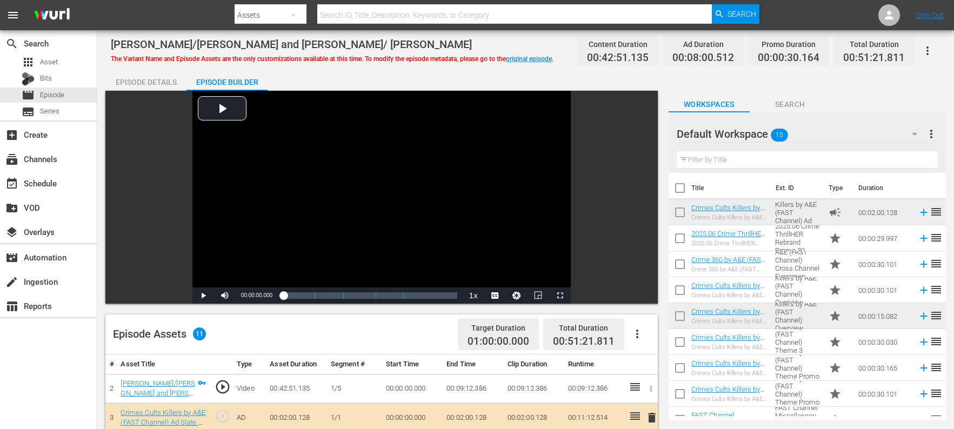
click at [914, 132] on icon "button" at bounding box center [914, 134] width 13 height 13
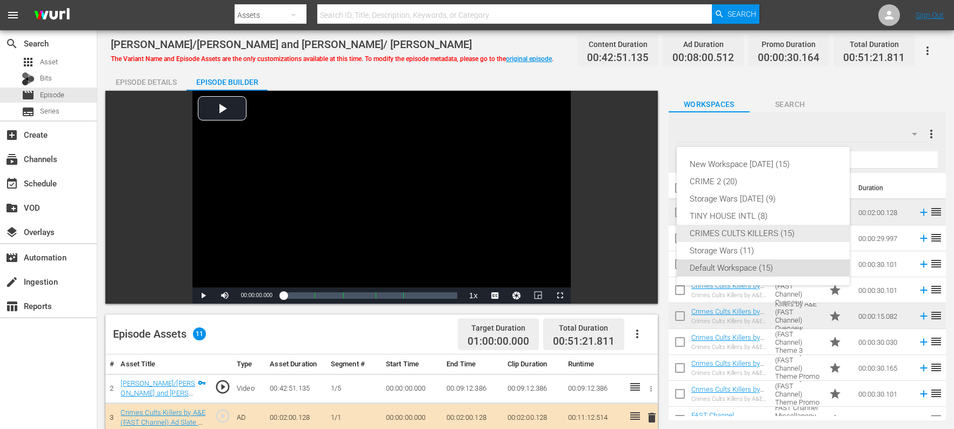
click at [752, 230] on div "CRIMES CULTS KILLERS (15)" at bounding box center [763, 233] width 147 height 17
